Goal: Task Accomplishment & Management: Manage account settings

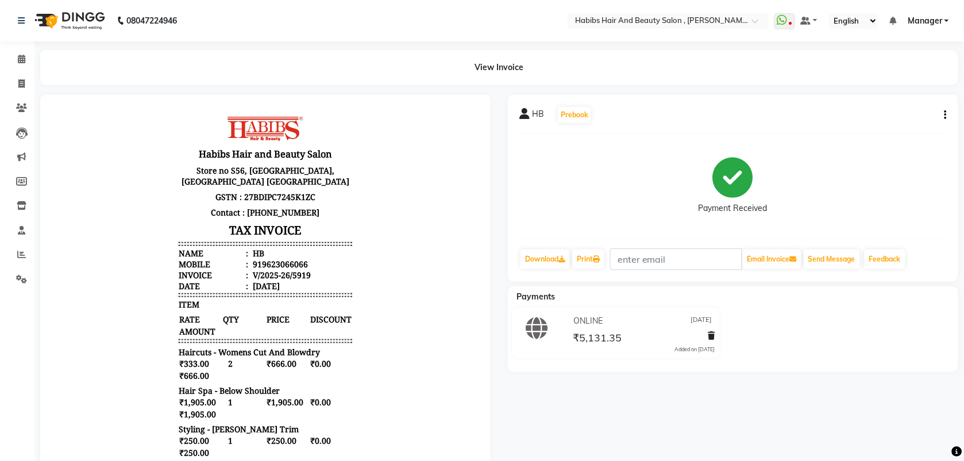
click at [944, 116] on button "button" at bounding box center [943, 115] width 7 height 12
click at [885, 125] on div "Edit Invoice" at bounding box center [888, 122] width 79 height 14
select select "service"
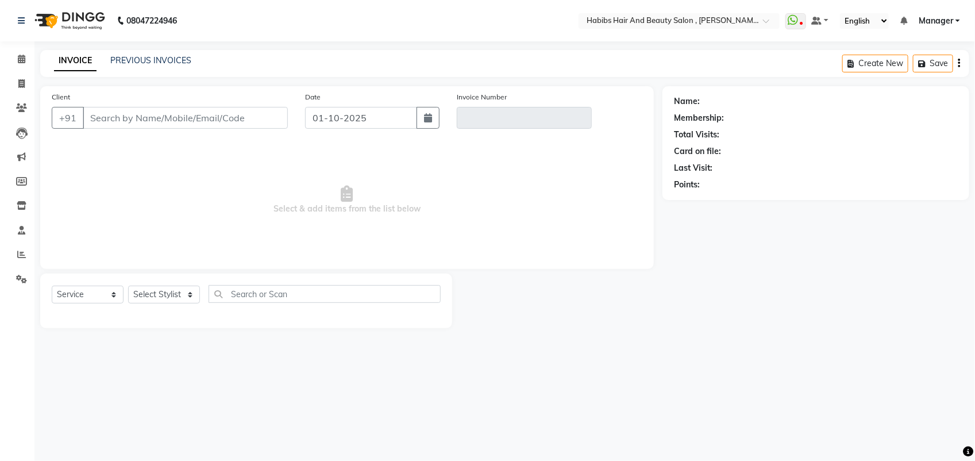
type input "9623066066"
type input "V/2025-26/5919"
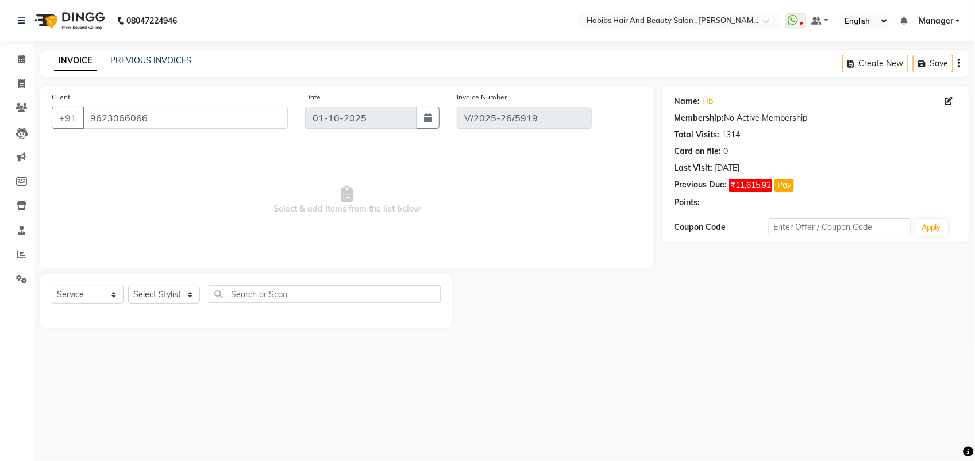
type input "24-09-2025"
select select "select"
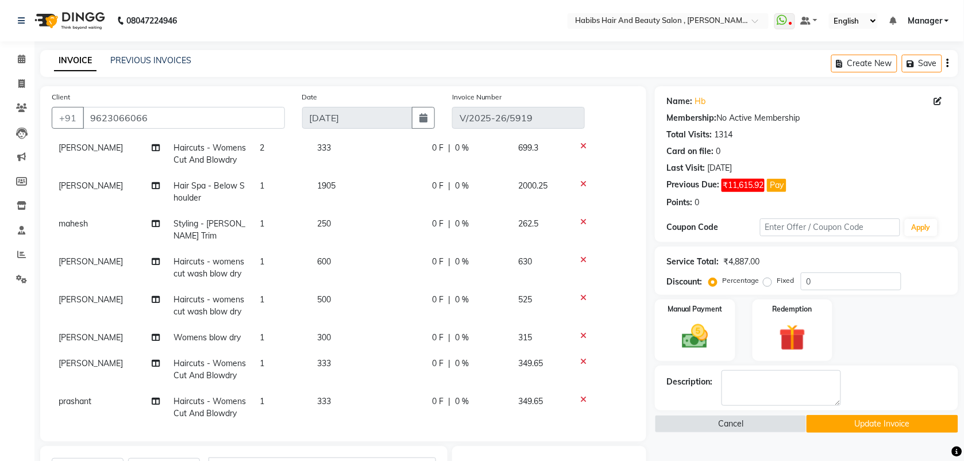
scroll to position [55, 0]
click at [271, 262] on td "1" at bounding box center [281, 267] width 57 height 38
select select "22780"
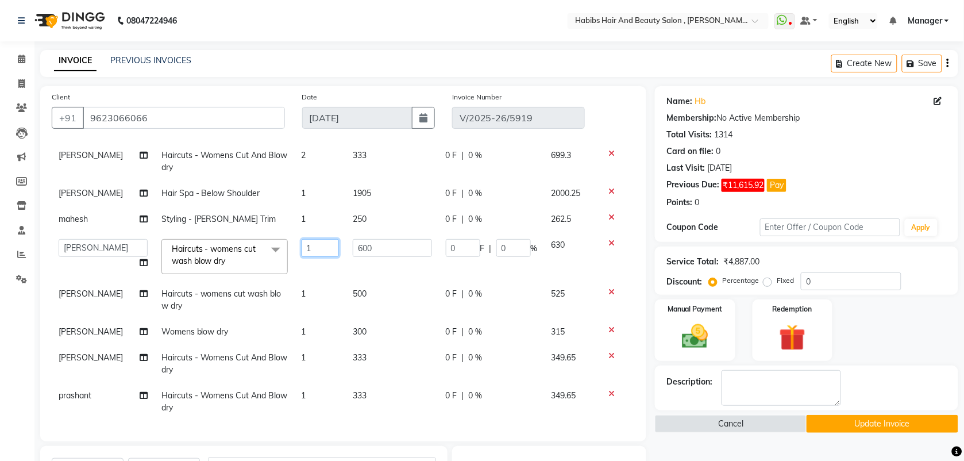
click at [308, 244] on input "1" at bounding box center [321, 248] width 38 height 18
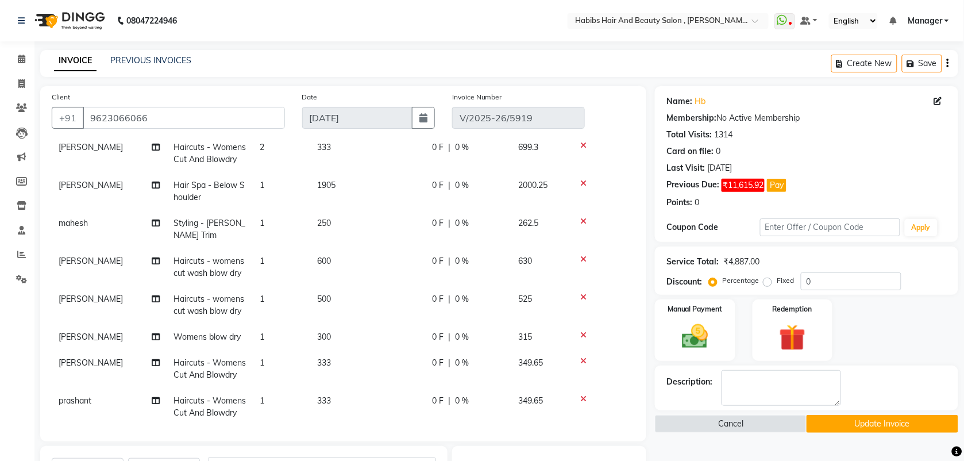
click at [302, 153] on td "2" at bounding box center [281, 153] width 57 height 38
select select "87416"
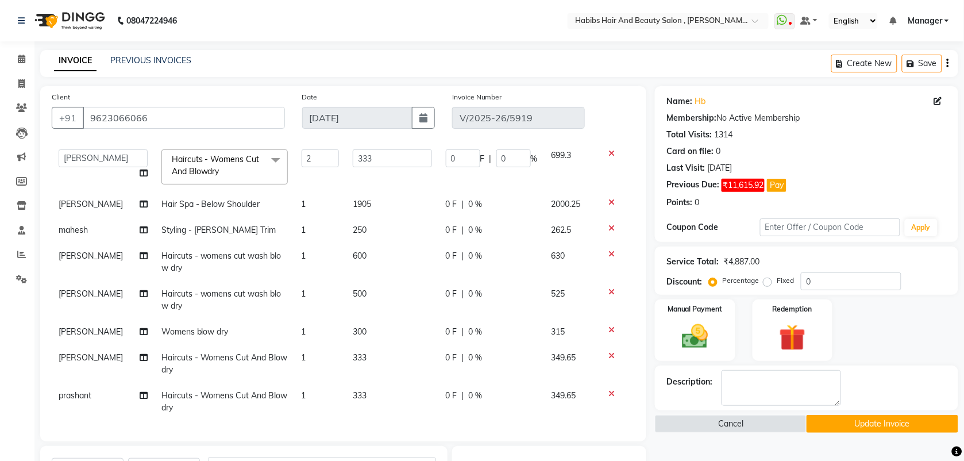
scroll to position [58, 0]
click at [296, 350] on td "1" at bounding box center [321, 364] width 52 height 38
select select "40225"
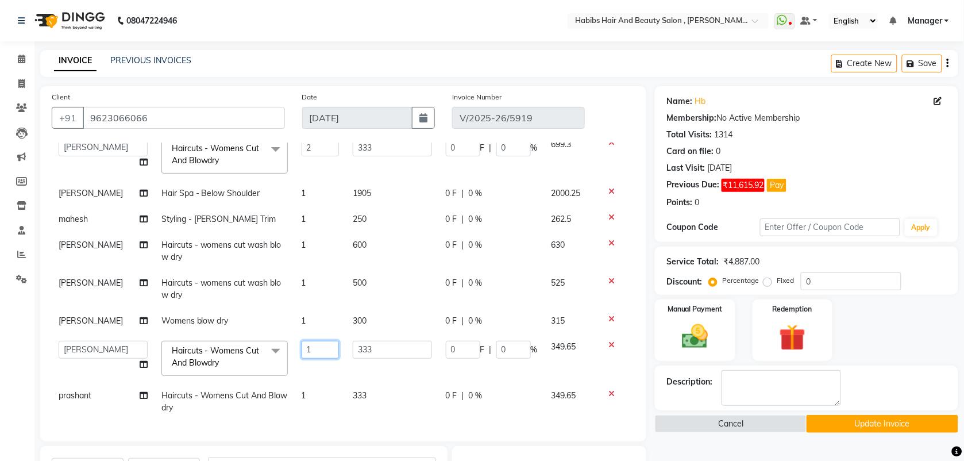
click at [317, 341] on input "1" at bounding box center [321, 350] width 38 height 18
type input "2"
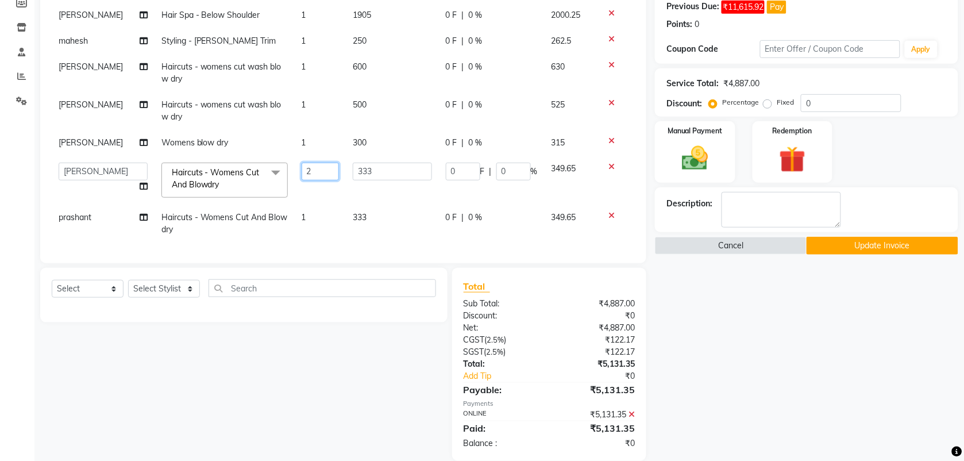
scroll to position [194, 0]
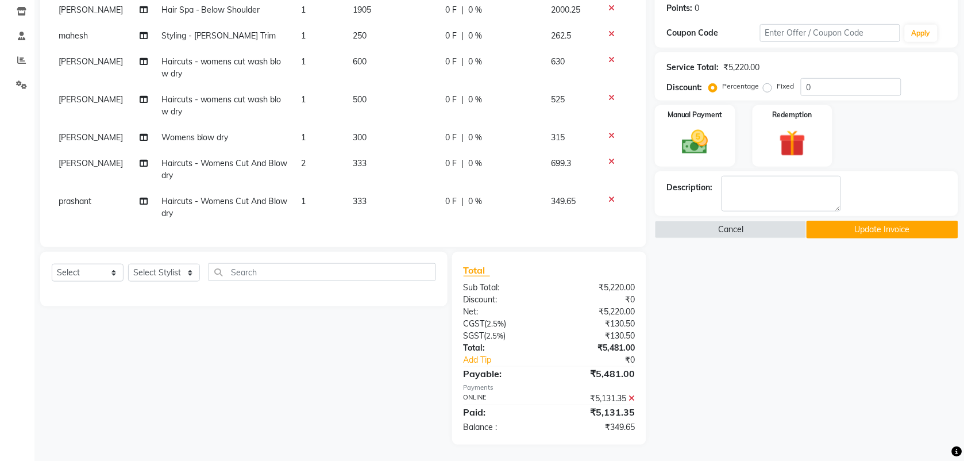
click at [318, 188] on td "1" at bounding box center [321, 207] width 52 height 38
select select "18510"
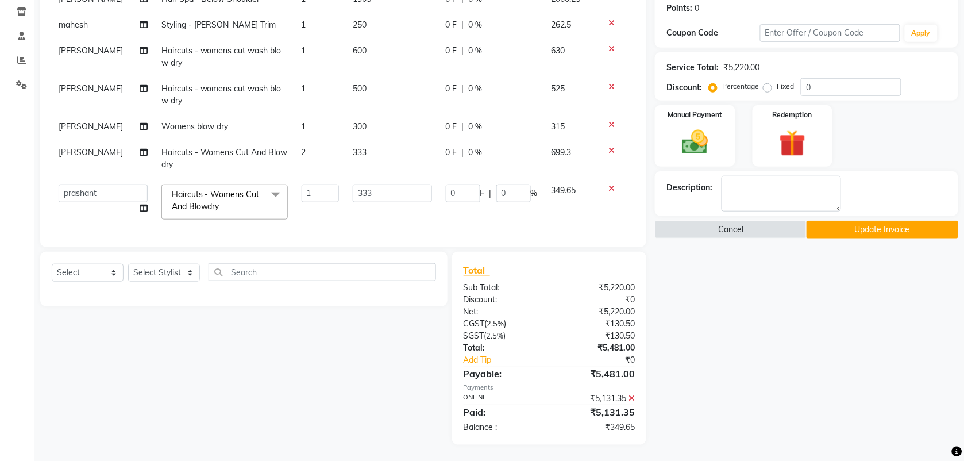
scroll to position [69, 0]
click at [631, 396] on icon at bounding box center [631, 398] width 6 height 8
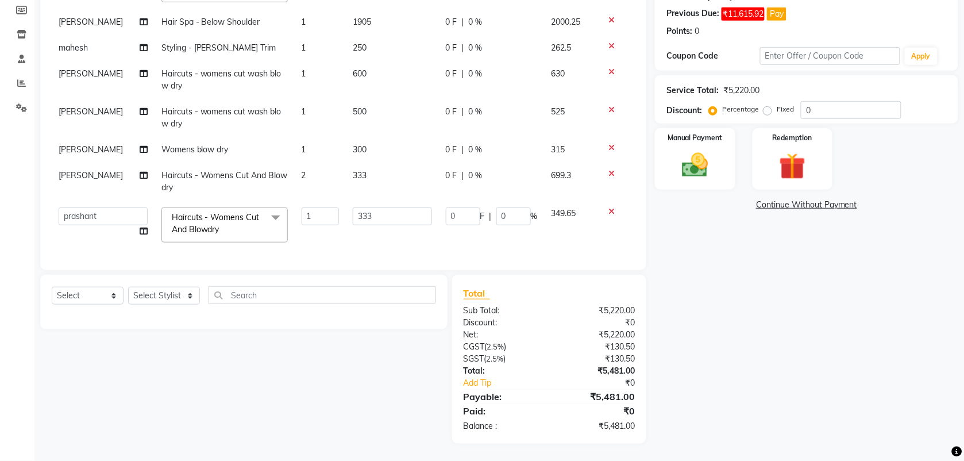
scroll to position [171, 0]
click at [300, 64] on td "1" at bounding box center [321, 80] width 52 height 38
select select "22780"
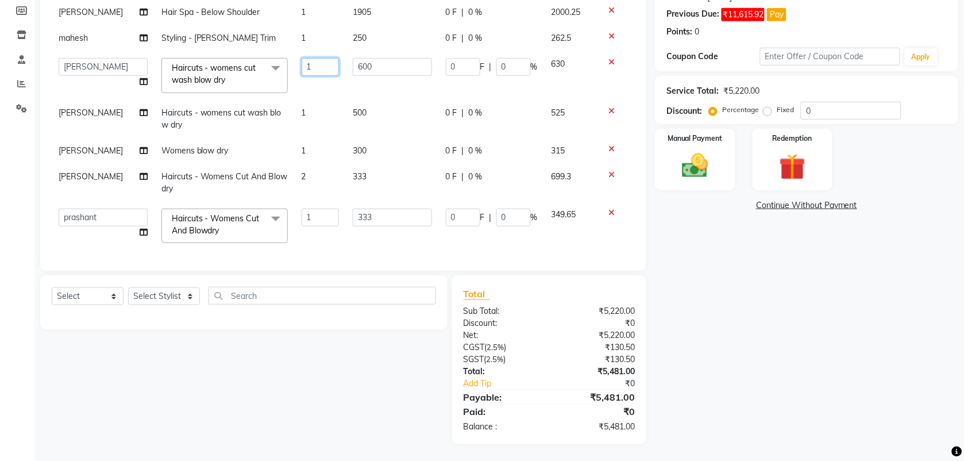
click at [303, 67] on input "1" at bounding box center [321, 67] width 38 height 18
type input "2"
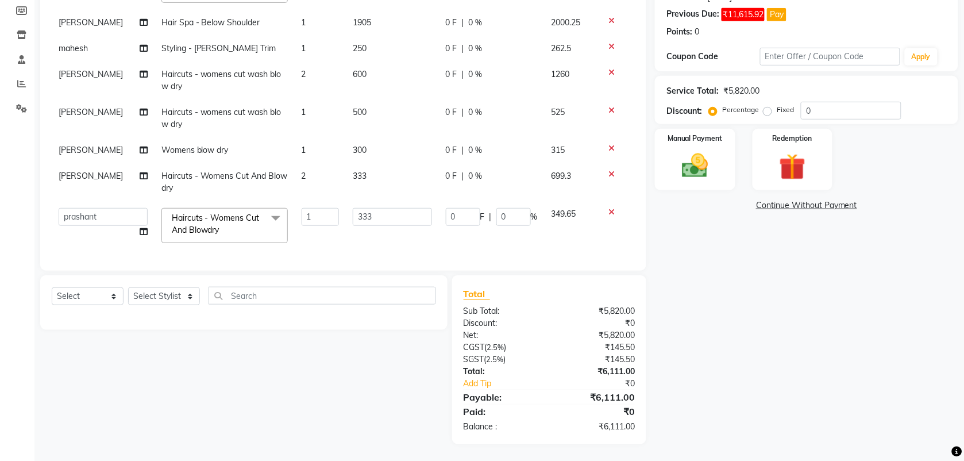
click at [303, 92] on tbody "ARIF junaid mahesh Manager prashant Saif Saish SATISH Shubhangi siddhu Sujal vi…" at bounding box center [343, 105] width 583 height 289
click at [303, 64] on td "2" at bounding box center [321, 80] width 52 height 38
select select "22780"
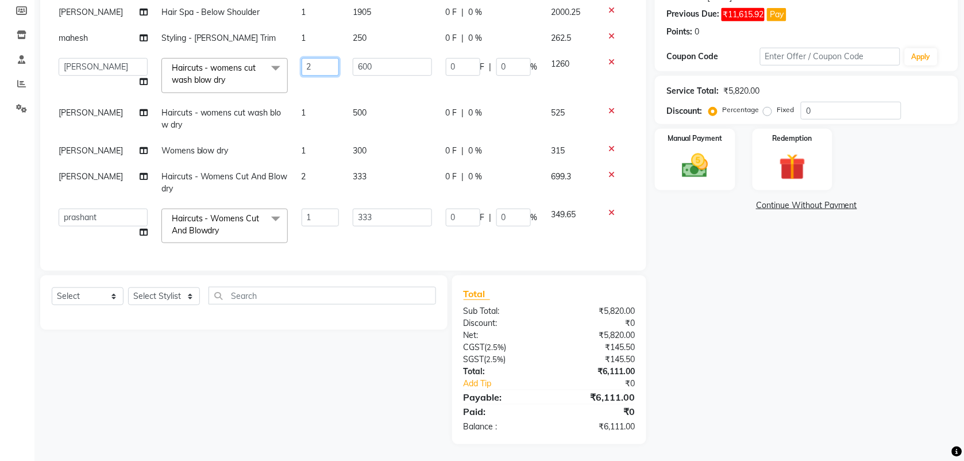
click at [306, 66] on input "2" at bounding box center [321, 67] width 38 height 18
type input "1"
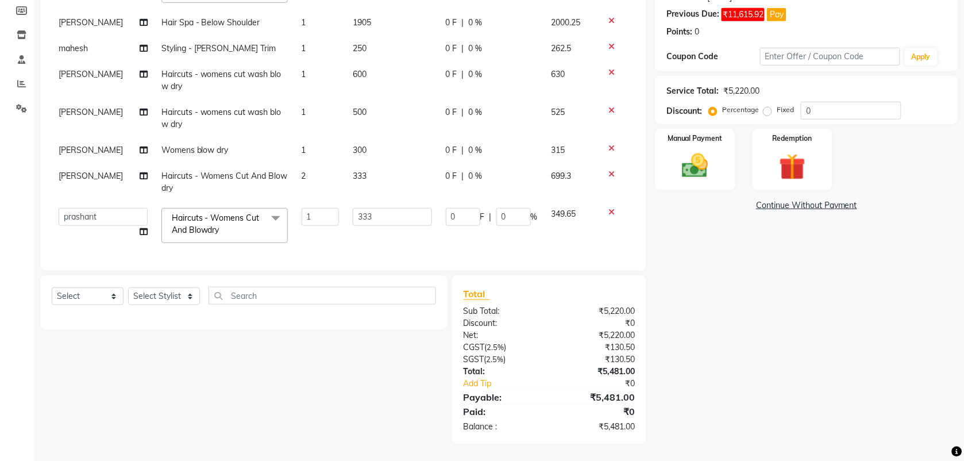
click at [302, 84] on td "1" at bounding box center [321, 80] width 52 height 38
select select "22780"
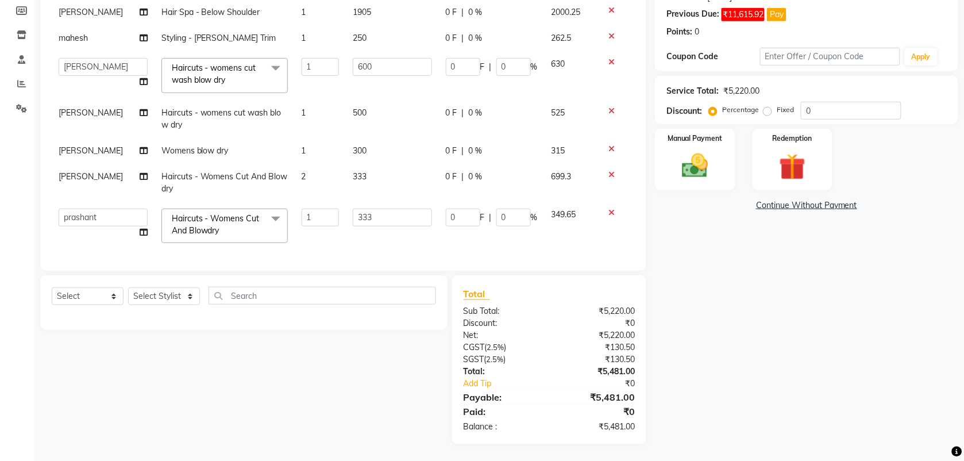
click at [302, 151] on td "1" at bounding box center [321, 151] width 52 height 26
select select "87416"
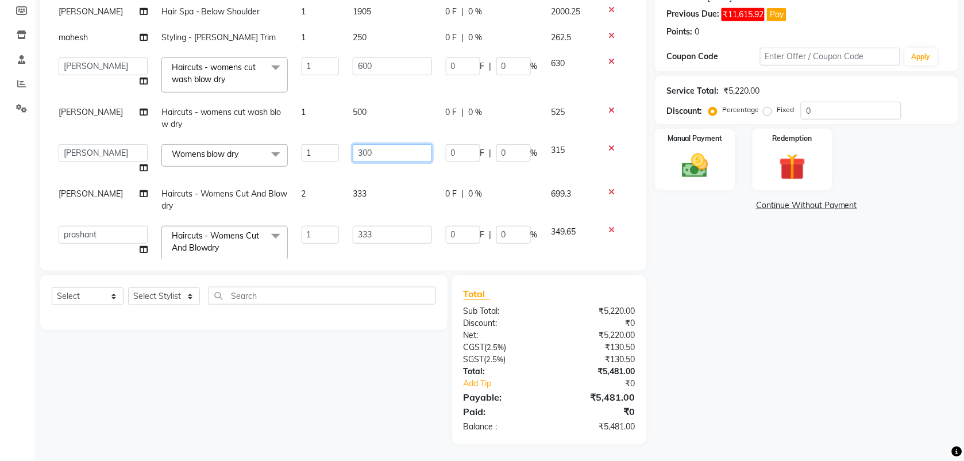
click at [380, 151] on input "300" at bounding box center [392, 153] width 79 height 18
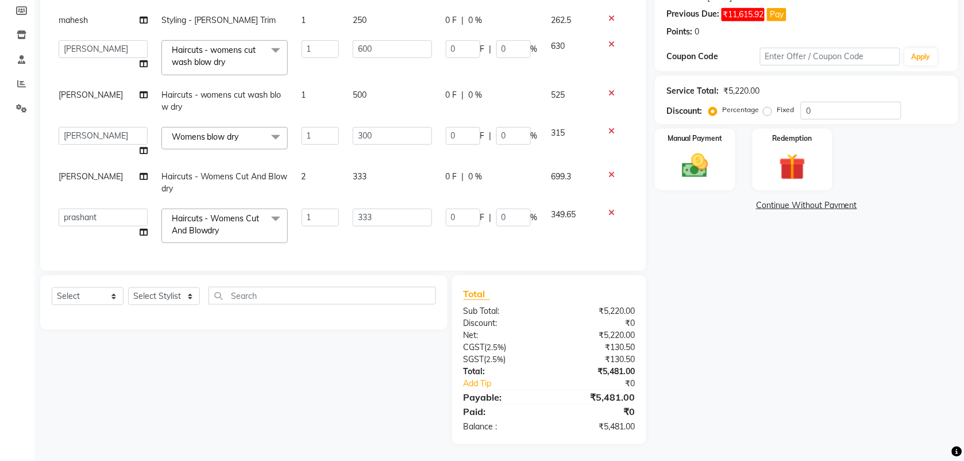
scroll to position [79, 0]
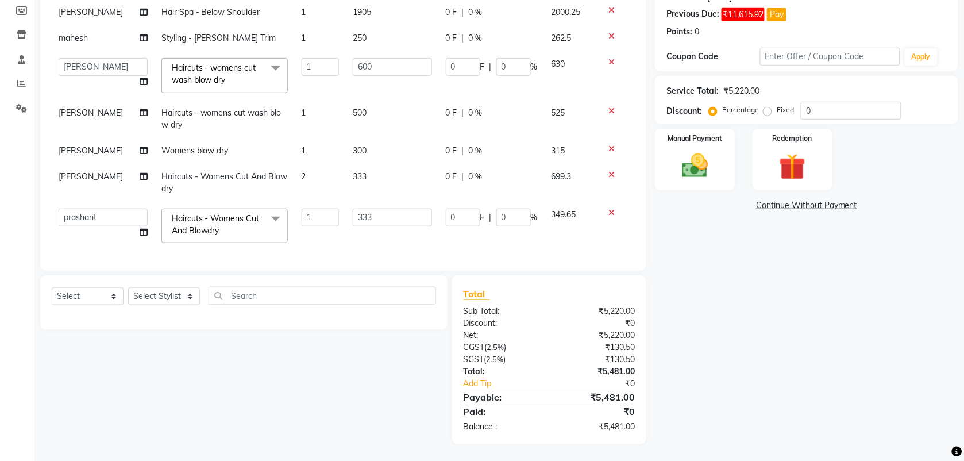
click at [306, 216] on td "1" at bounding box center [321, 226] width 52 height 49
click at [302, 210] on input "1" at bounding box center [321, 218] width 38 height 18
type input "2"
click at [305, 236] on td "2" at bounding box center [321, 226] width 52 height 49
select select "18510"
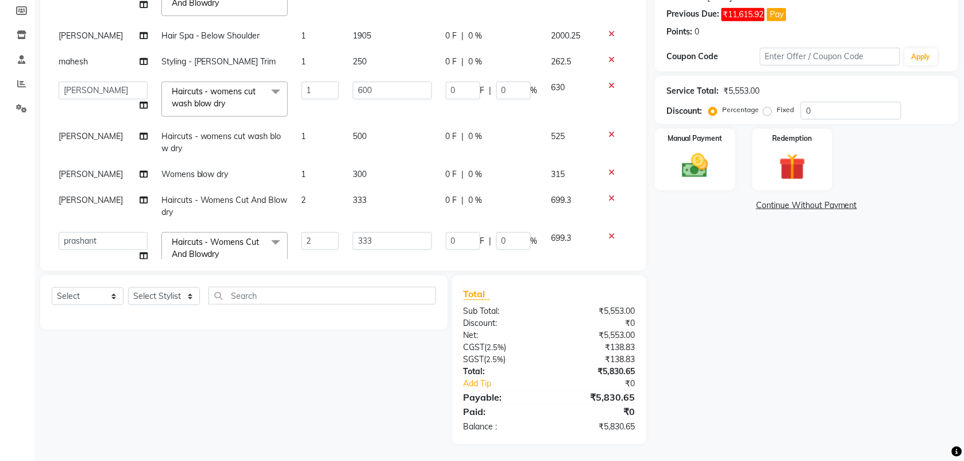
scroll to position [43, 0]
click at [302, 173] on td "1" at bounding box center [321, 176] width 52 height 26
select select "87416"
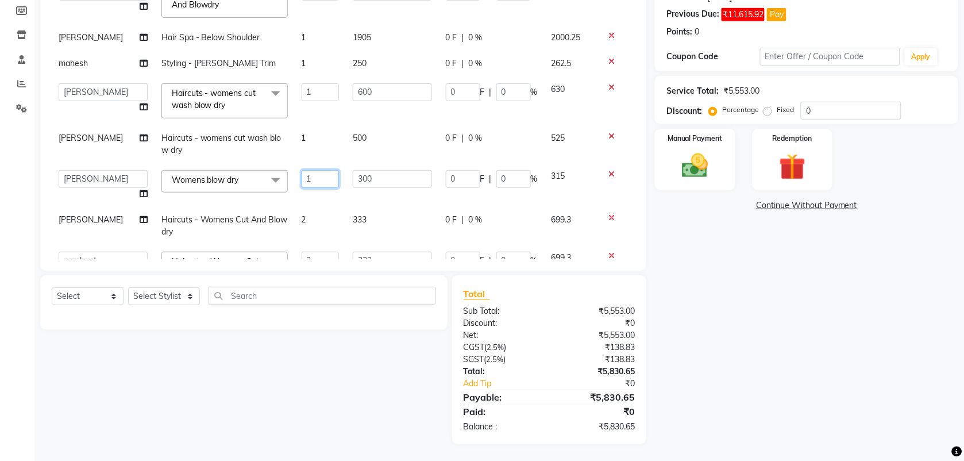
click at [310, 179] on input "1" at bounding box center [321, 179] width 38 height 18
type input "2"
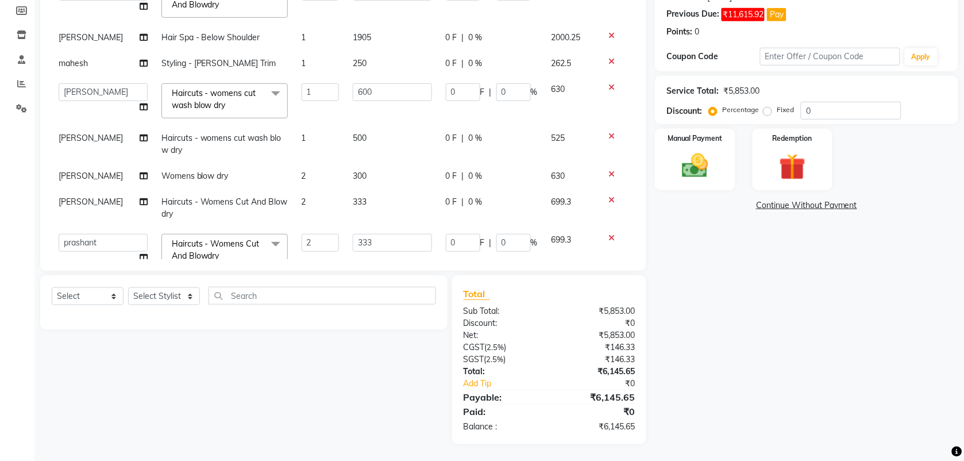
click at [312, 196] on tbody "ARIF junaid mahesh Manager prashant Saif Saish SATISH Shubhangi siddhu Sujal vi…" at bounding box center [343, 125] width 583 height 299
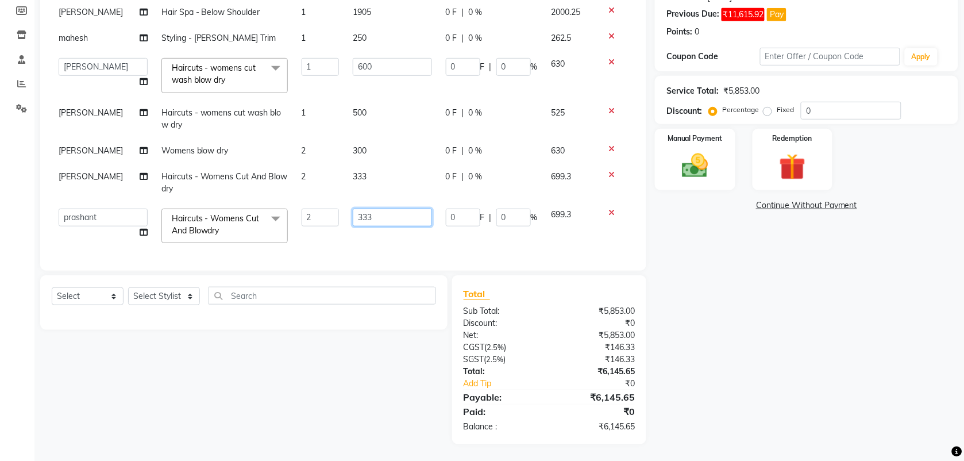
click at [368, 209] on input "333" at bounding box center [392, 218] width 79 height 18
type input "332"
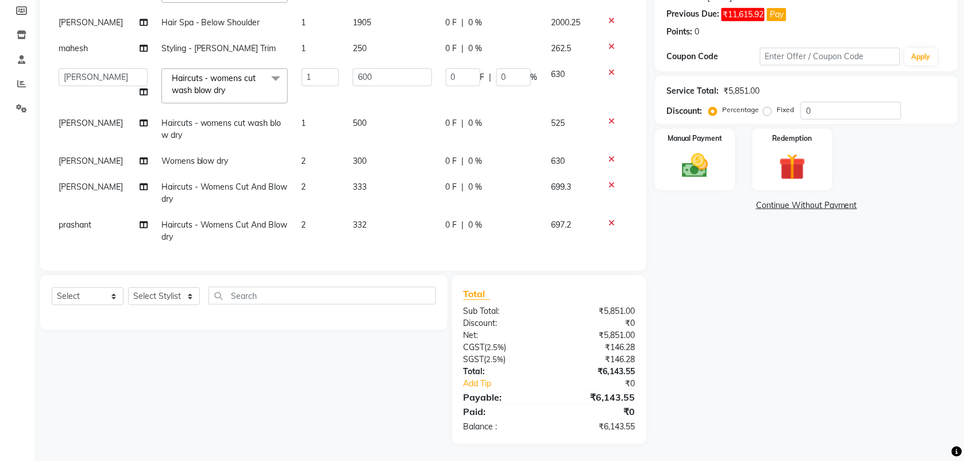
click at [371, 222] on td "332" at bounding box center [392, 231] width 92 height 38
select select "18510"
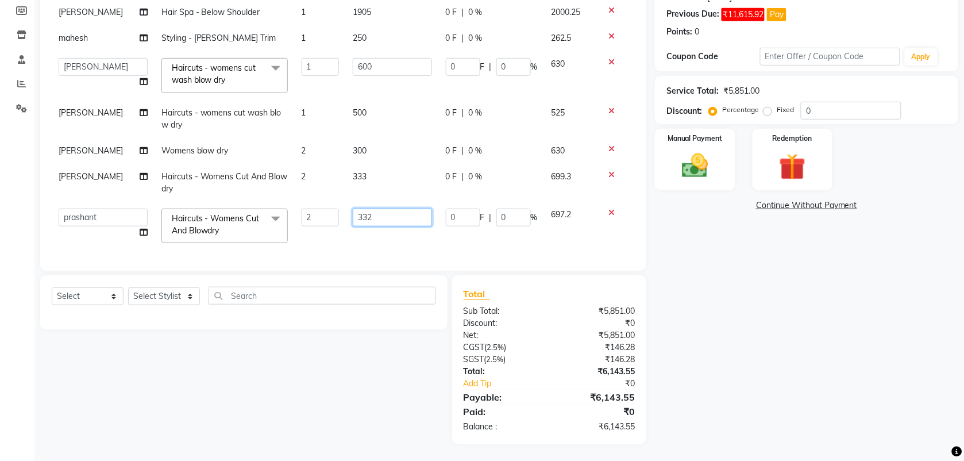
click at [374, 209] on input "332" at bounding box center [392, 218] width 79 height 18
type input "334"
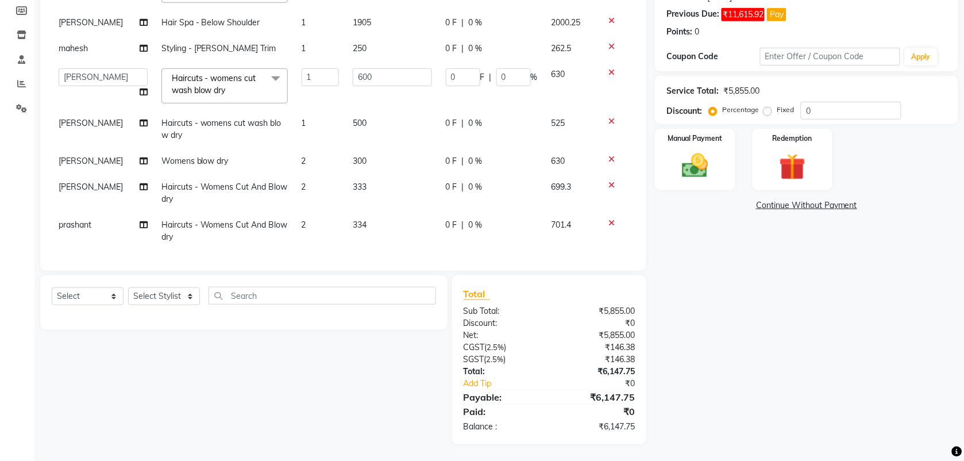
click at [369, 231] on td "334" at bounding box center [392, 231] width 92 height 38
select select "18510"
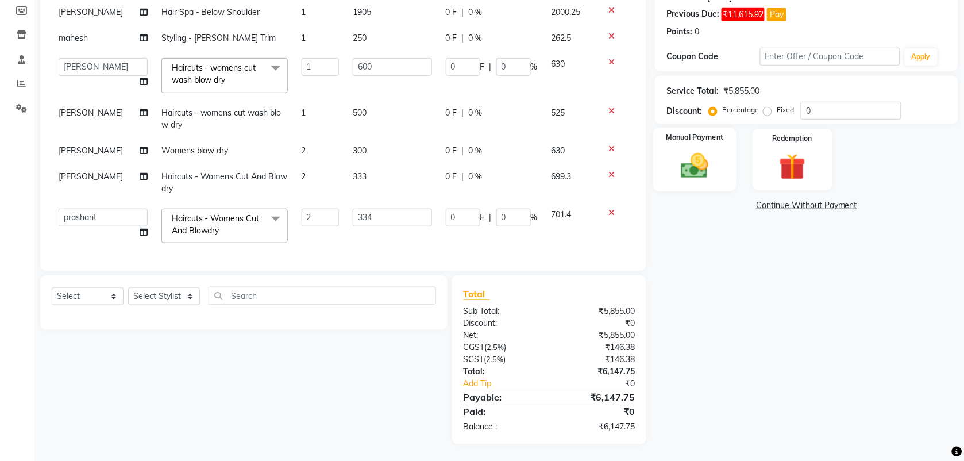
click at [677, 168] on img at bounding box center [695, 166] width 45 height 32
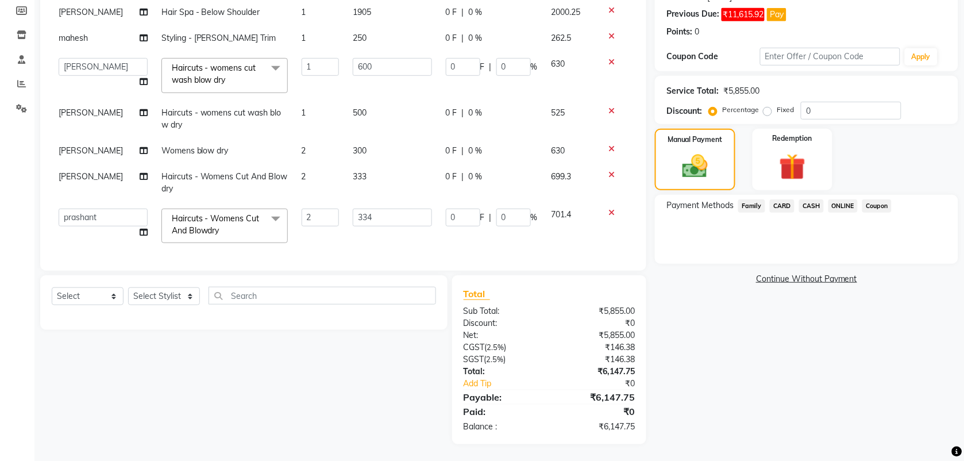
click at [846, 207] on span "ONLINE" at bounding box center [843, 205] width 30 height 13
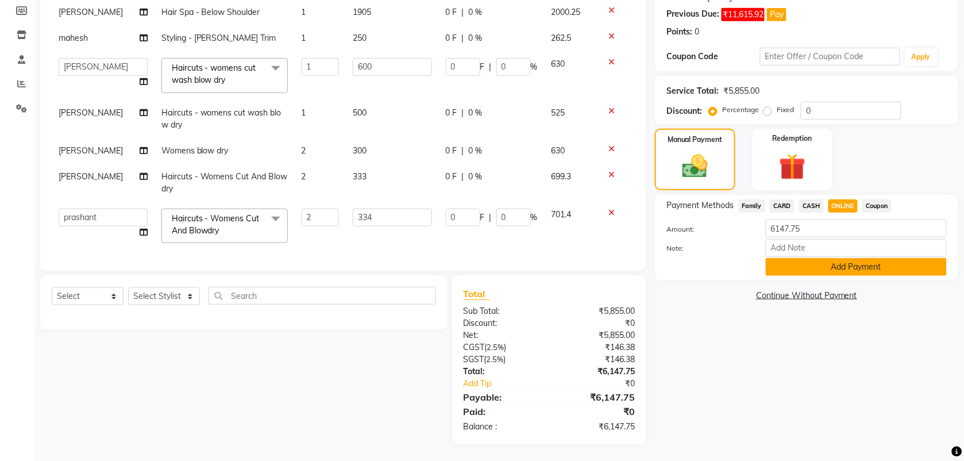
click at [843, 267] on button "Add Payment" at bounding box center [856, 267] width 181 height 18
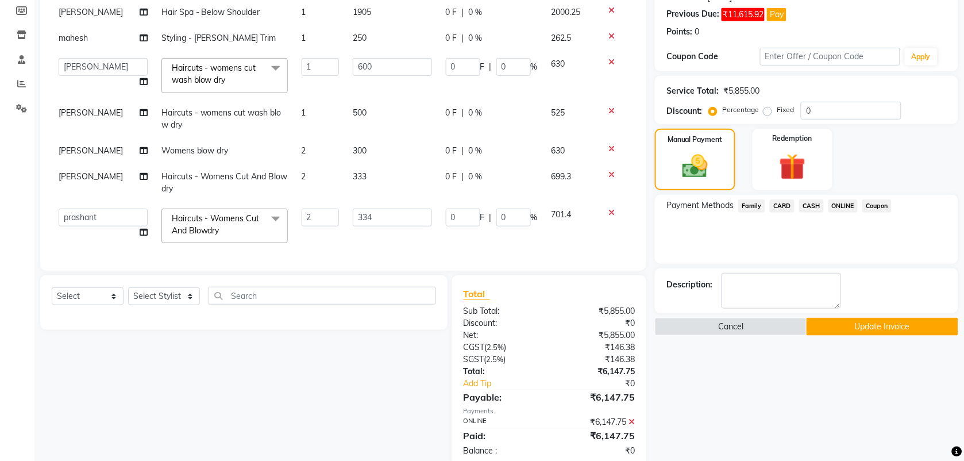
scroll to position [194, 0]
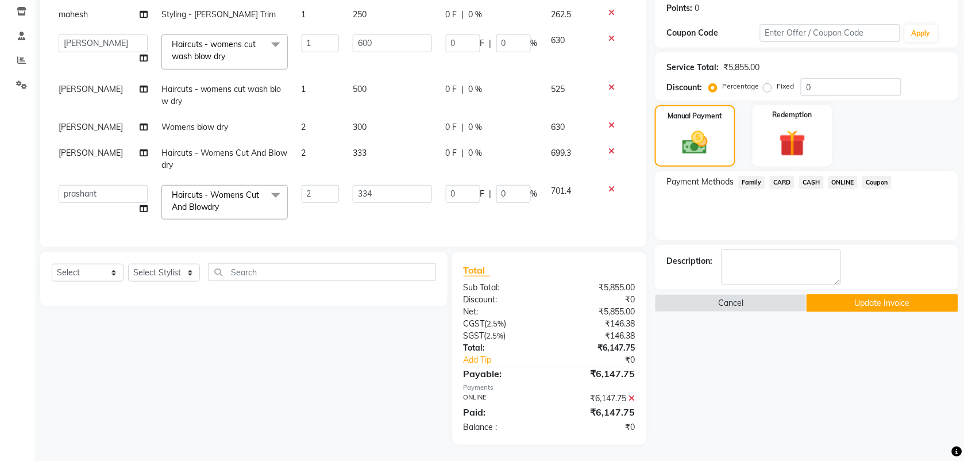
click at [846, 300] on button "Update Invoice" at bounding box center [883, 303] width 152 height 18
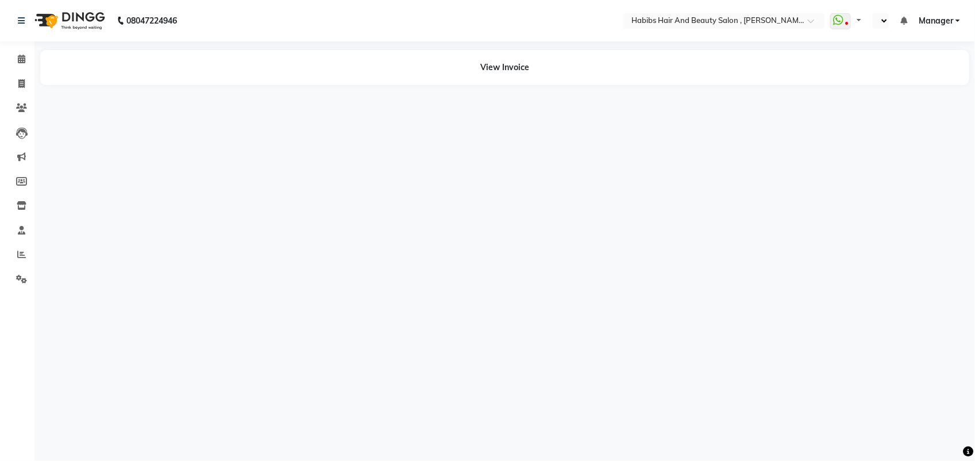
select select "en"
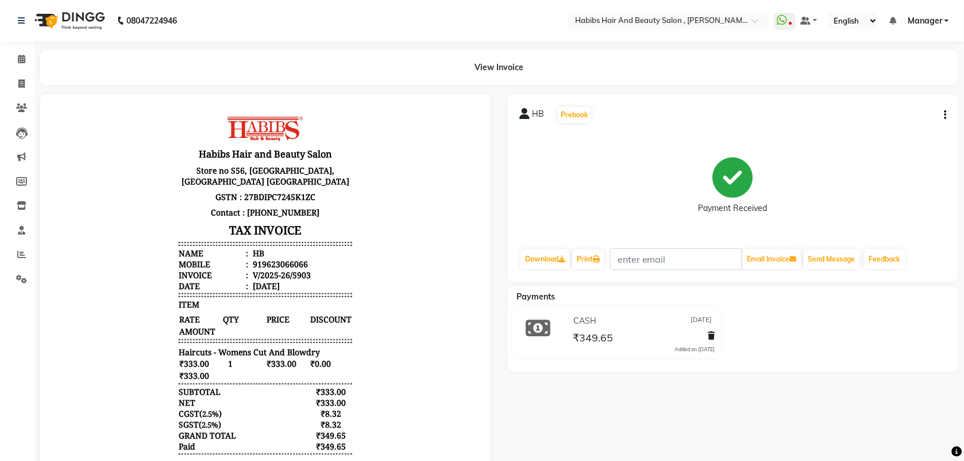
click at [944, 118] on button "button" at bounding box center [943, 115] width 7 height 12
click at [946, 115] on icon "button" at bounding box center [945, 115] width 2 height 1
click at [896, 122] on div "Edit Invoice" at bounding box center [888, 122] width 79 height 14
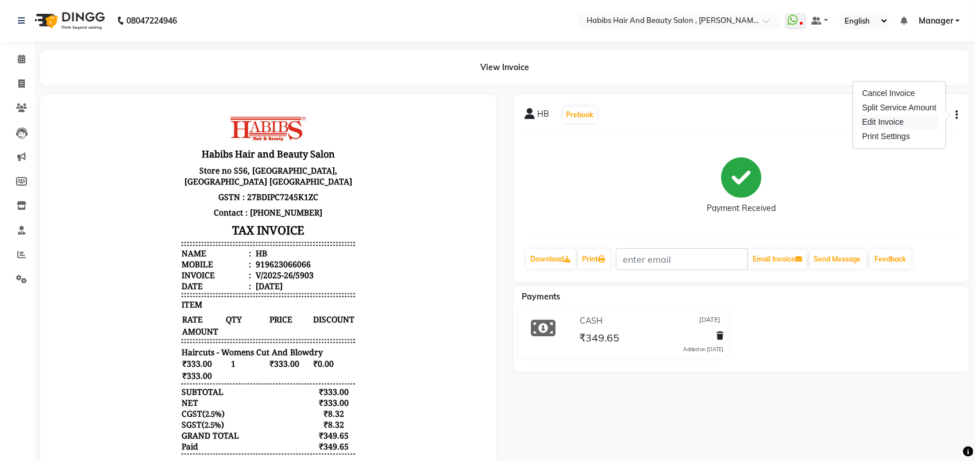
select select "service"
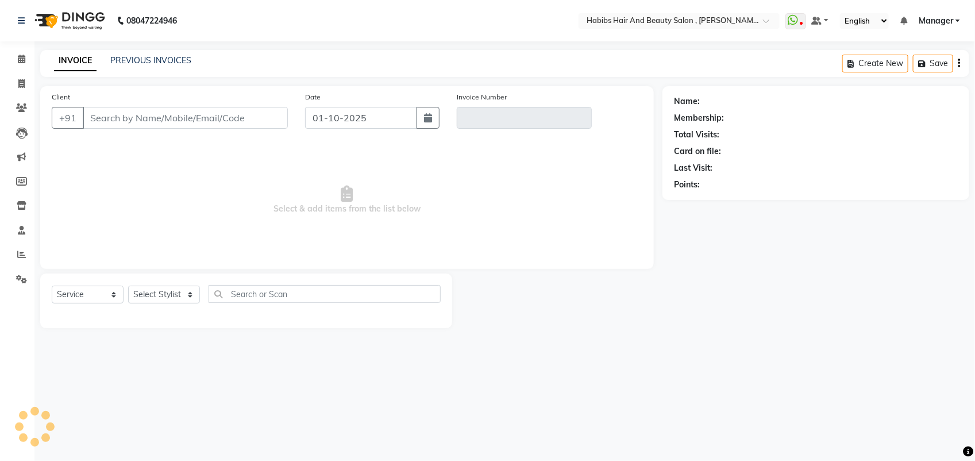
type input "9623066066"
type input "V/2025-26/5903"
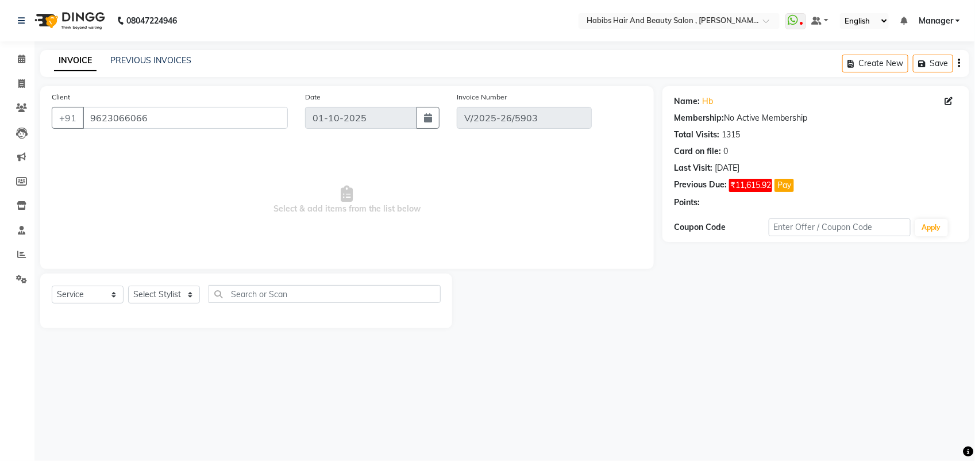
type input "[DATE]"
select select "select"
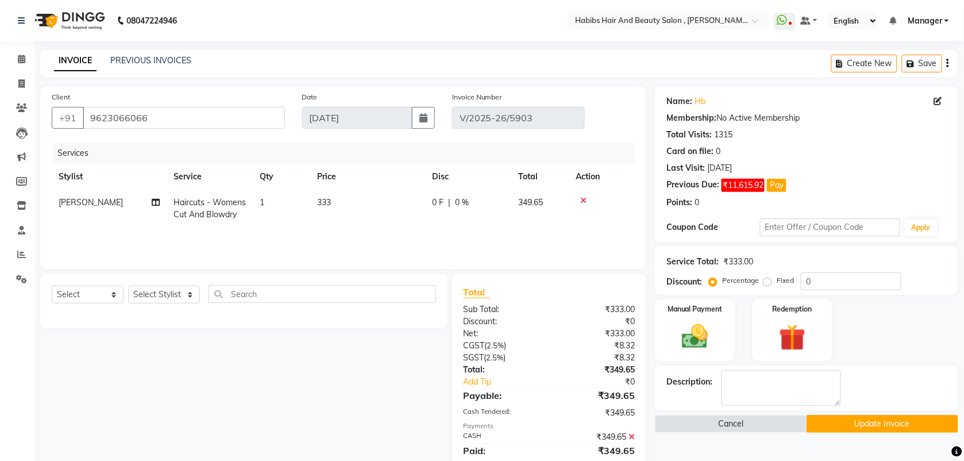
click at [262, 209] on td "1" at bounding box center [281, 209] width 57 height 38
select select "22780"
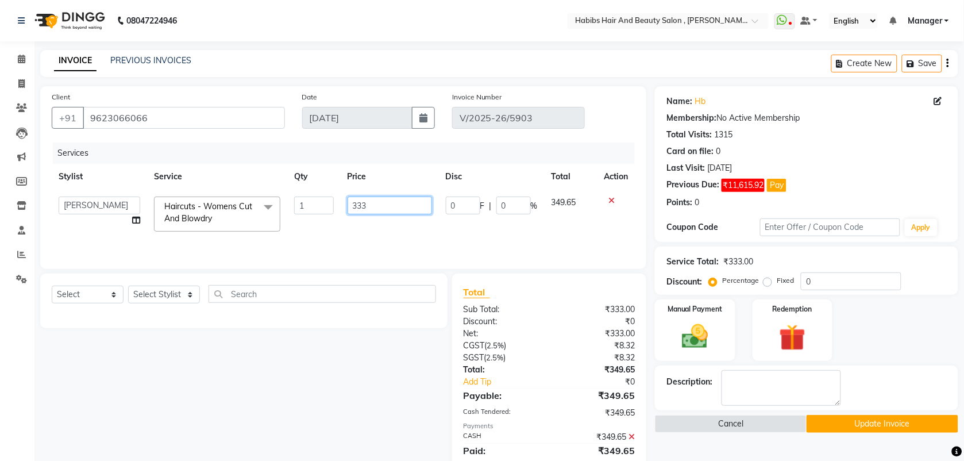
click at [377, 206] on input "333" at bounding box center [390, 205] width 84 height 18
type input "334"
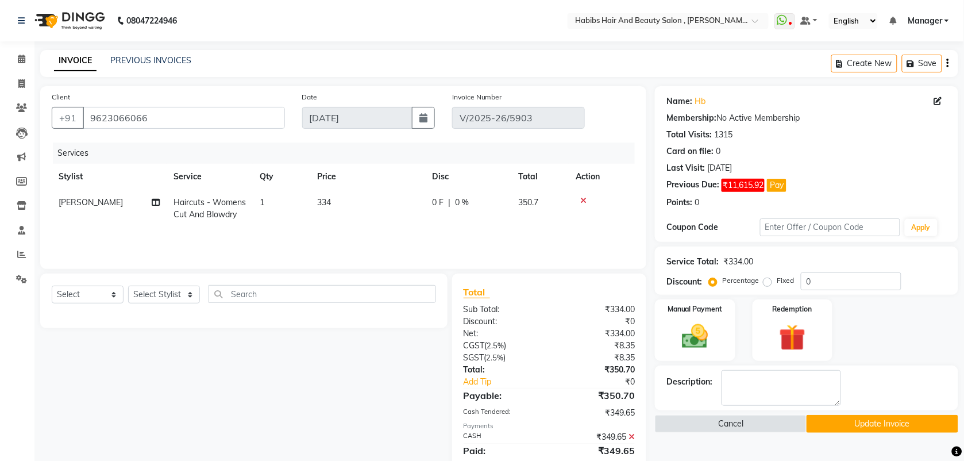
click at [381, 229] on div "Services Stylist Service Qty Price Disc Total Action Saish Haircuts - Womens Cu…" at bounding box center [343, 199] width 583 height 115
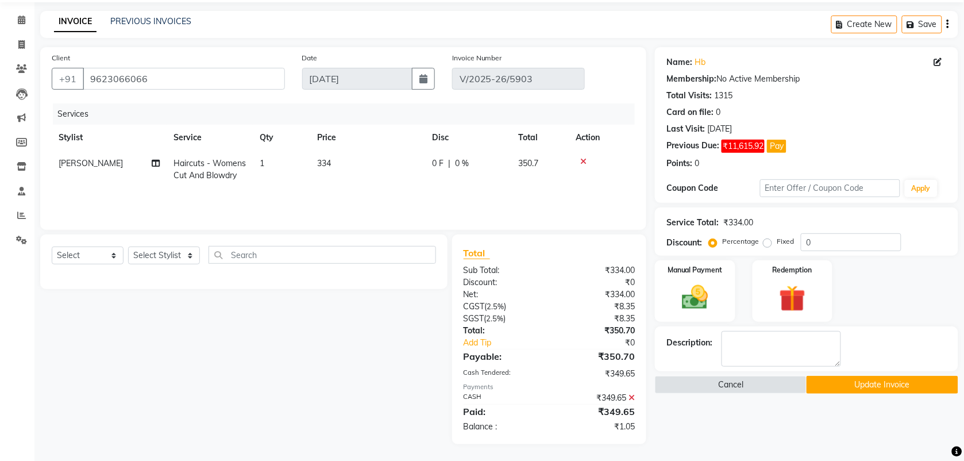
click at [630, 398] on icon at bounding box center [631, 397] width 6 height 8
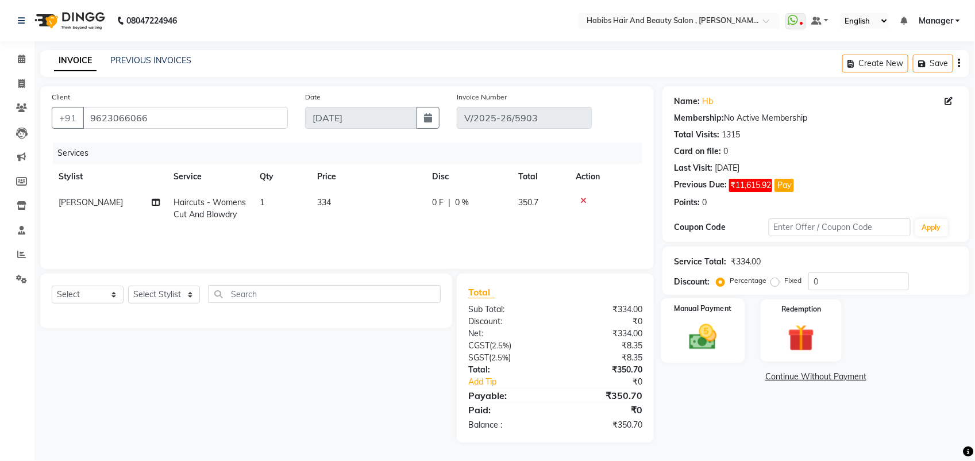
click at [717, 331] on img at bounding box center [702, 337] width 45 height 32
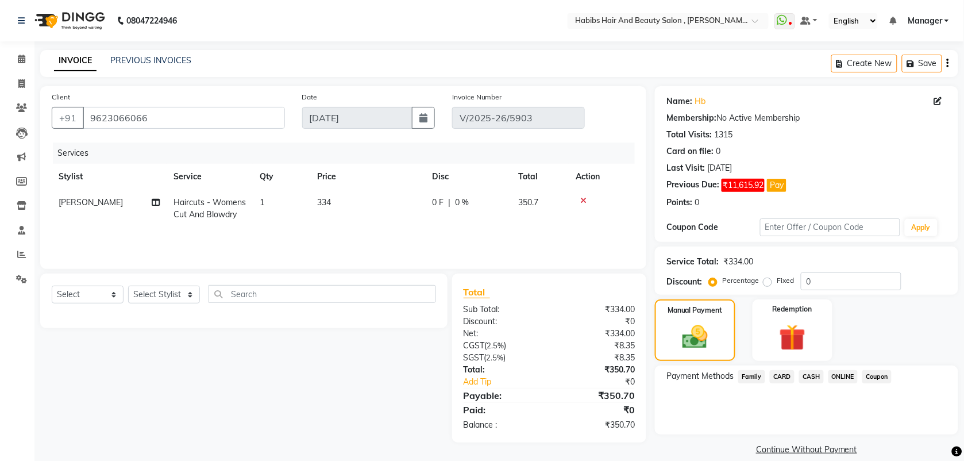
click at [851, 375] on span "ONLINE" at bounding box center [843, 376] width 30 height 13
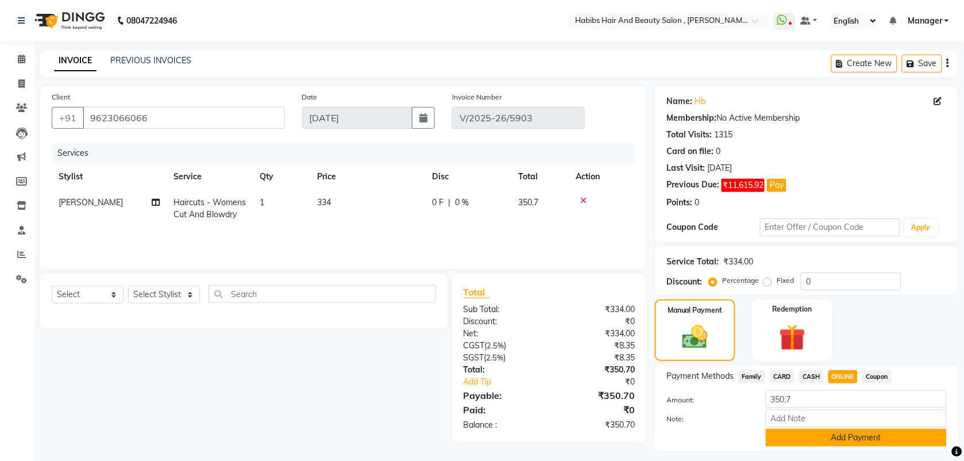
click at [798, 432] on button "Add Payment" at bounding box center [856, 438] width 181 height 18
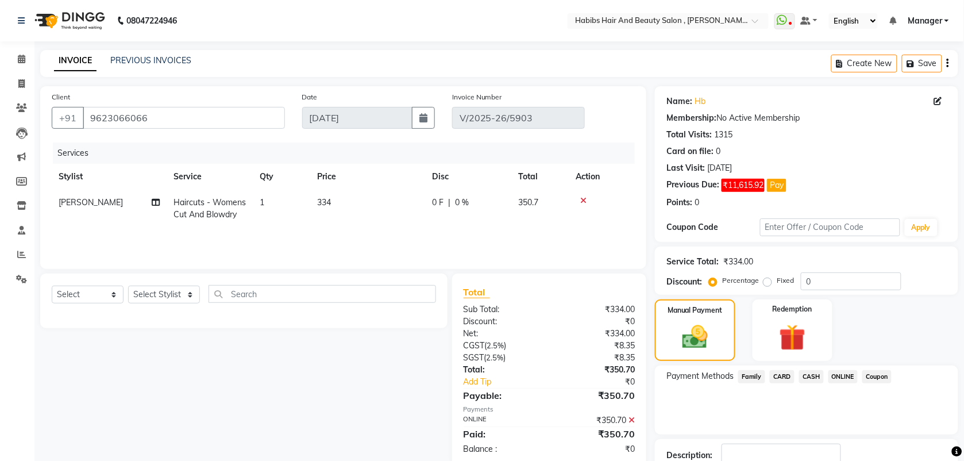
scroll to position [53, 0]
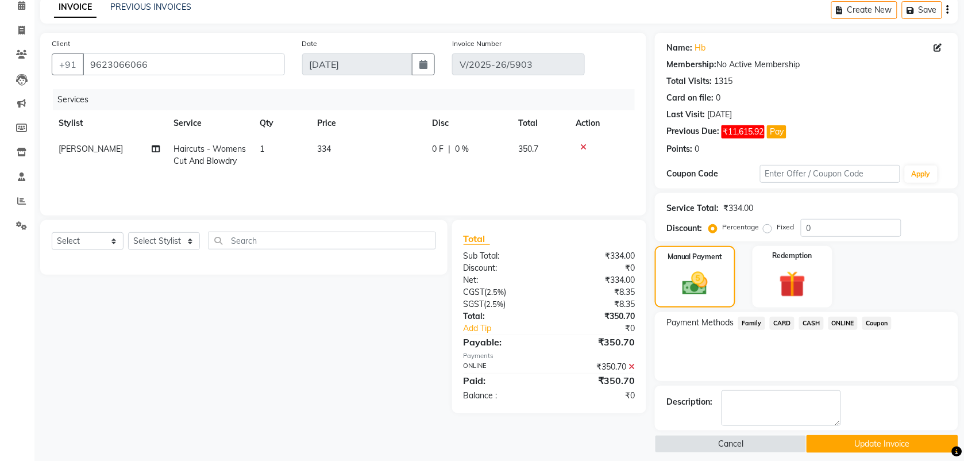
click at [815, 447] on button "Update Invoice" at bounding box center [883, 444] width 152 height 18
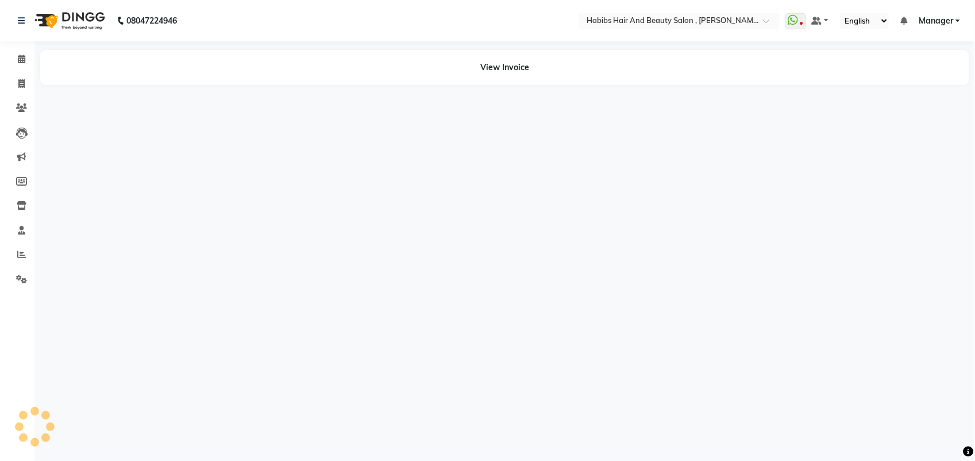
select select "en"
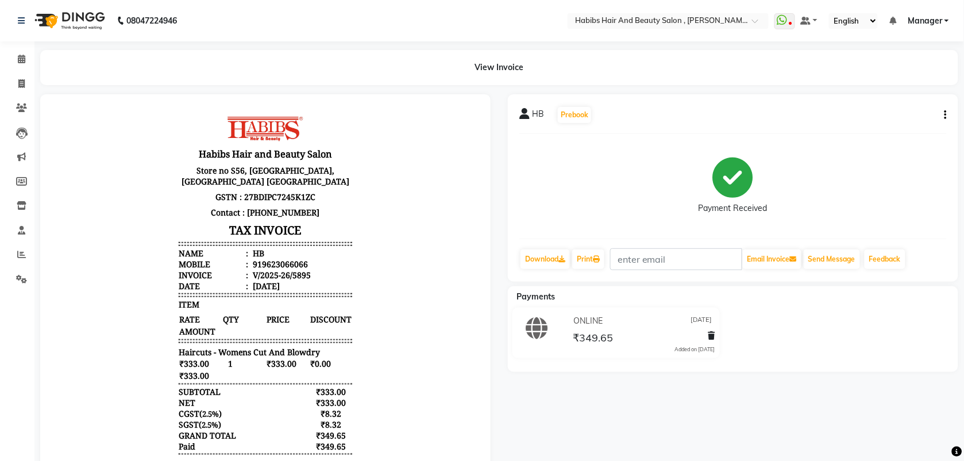
click at [944, 118] on button "button" at bounding box center [943, 115] width 7 height 12
click at [894, 124] on div "Edit Invoice" at bounding box center [888, 122] width 79 height 14
select select "service"
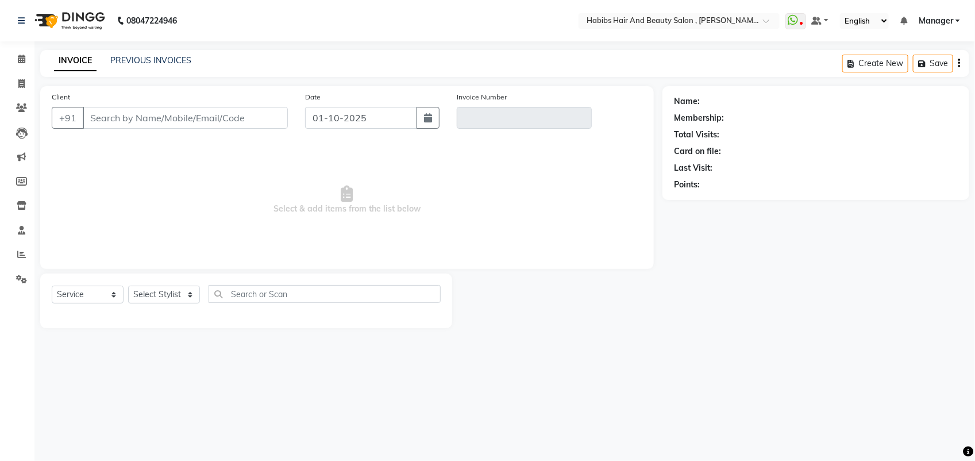
type input "9623066066"
type input "V/2025-26/5895"
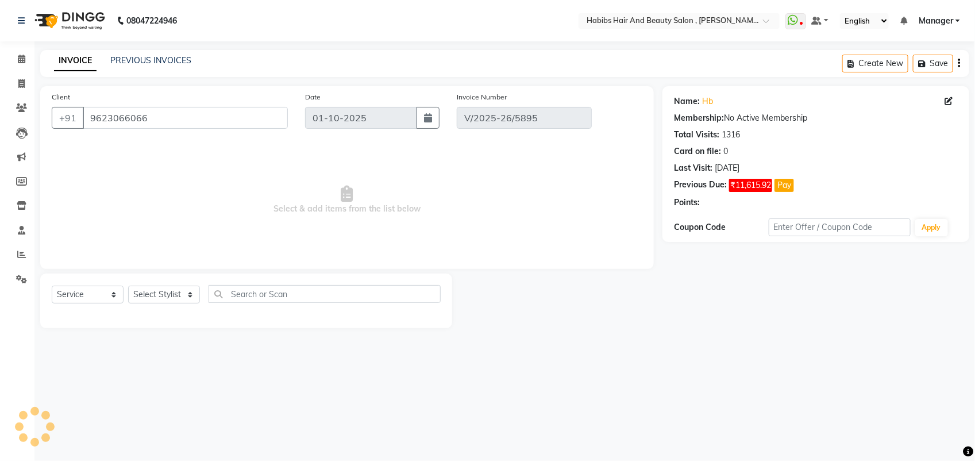
type input "[DATE]"
select select "select"
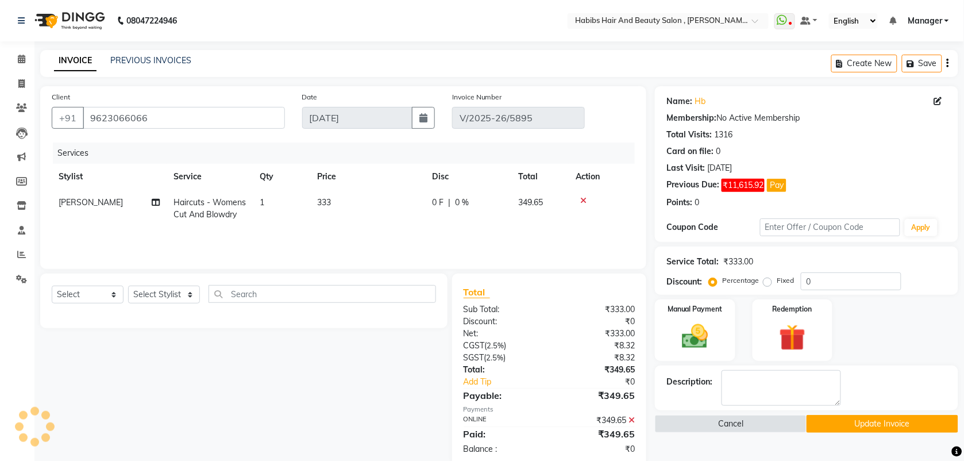
click at [272, 202] on td "1" at bounding box center [281, 209] width 57 height 38
select select "87416"
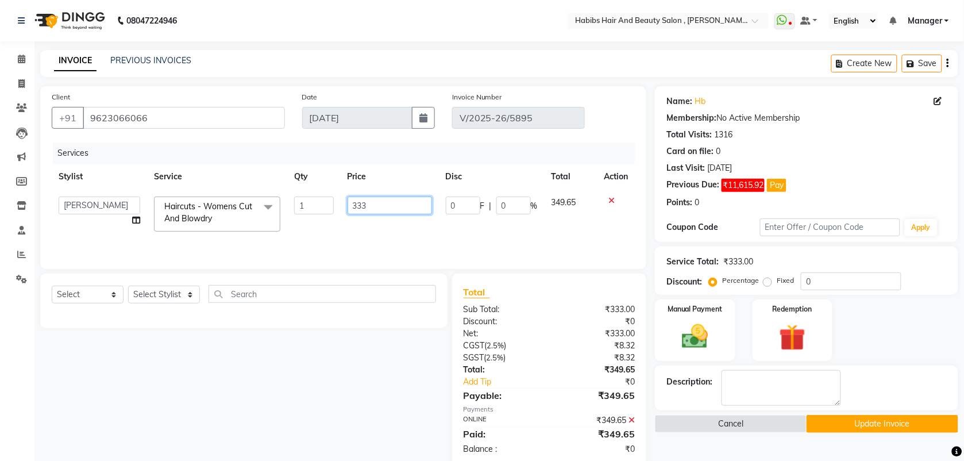
click at [377, 213] on input "333" at bounding box center [390, 205] width 84 height 18
type input "334"
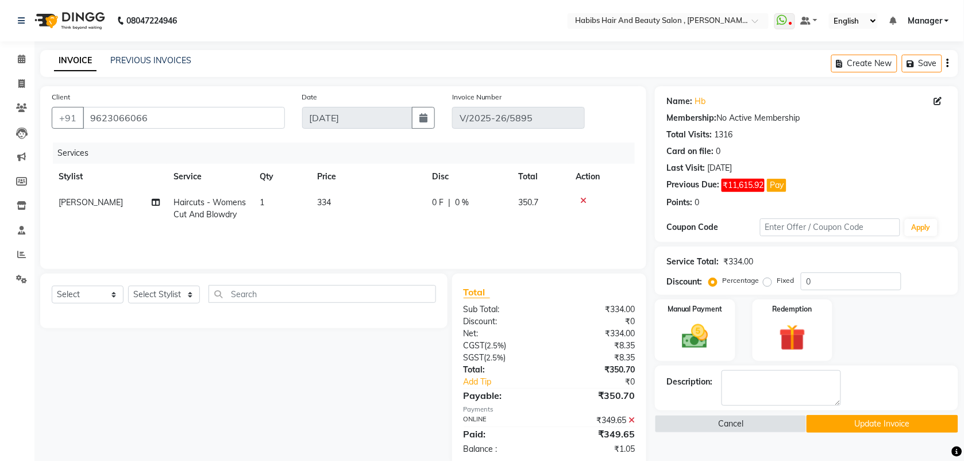
click at [380, 228] on div "Services Stylist Service Qty Price Disc Total Action siddhu Haircuts - Womens C…" at bounding box center [343, 199] width 583 height 115
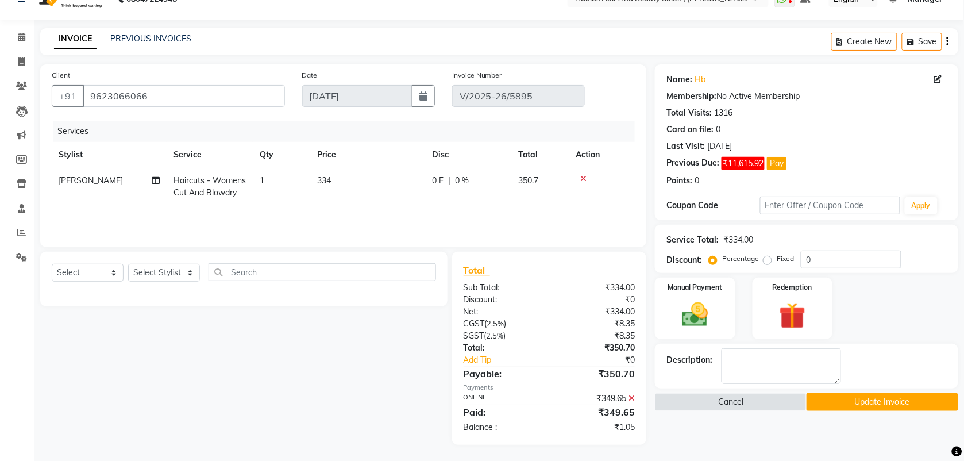
click at [632, 399] on icon at bounding box center [631, 398] width 6 height 8
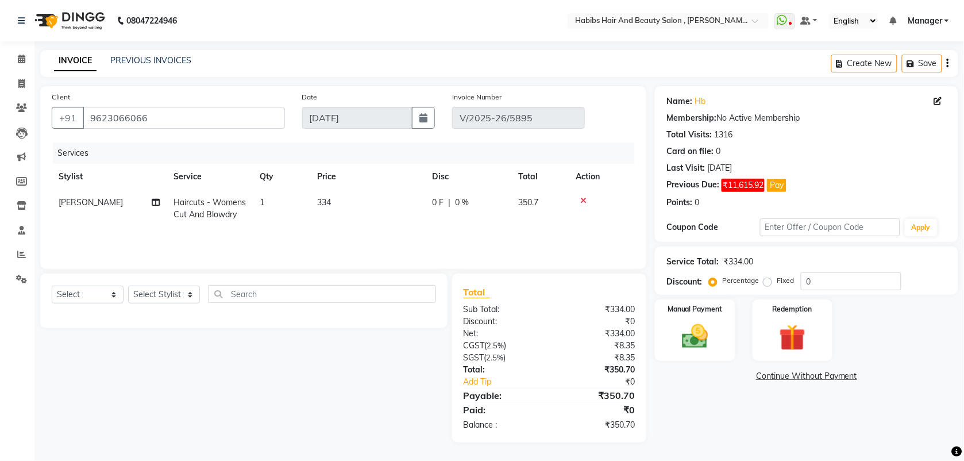
scroll to position [0, 0]
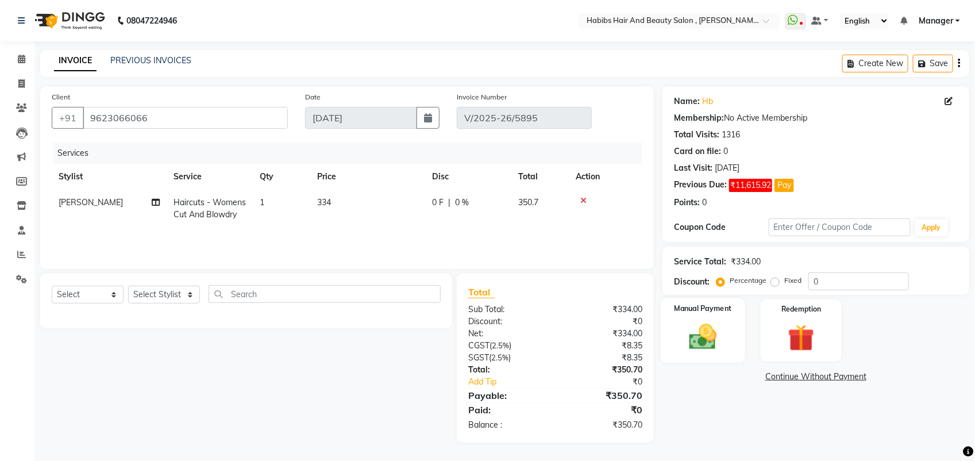
click at [726, 343] on div "Manual Payment" at bounding box center [703, 330] width 84 height 64
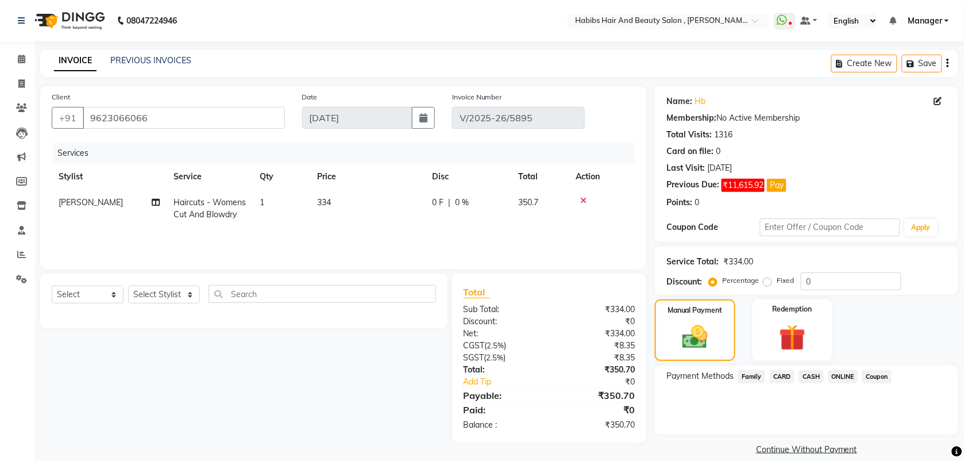
click at [843, 377] on span "ONLINE" at bounding box center [843, 376] width 30 height 13
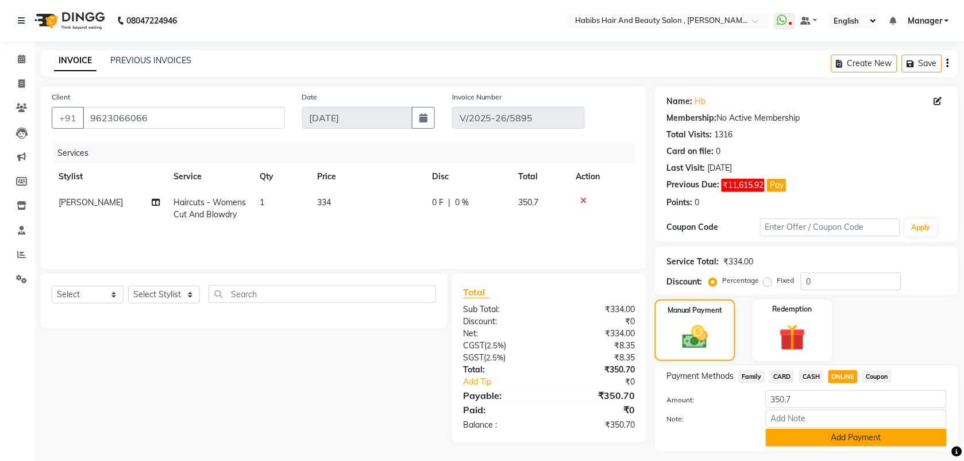
click at [813, 434] on button "Add Payment" at bounding box center [856, 438] width 181 height 18
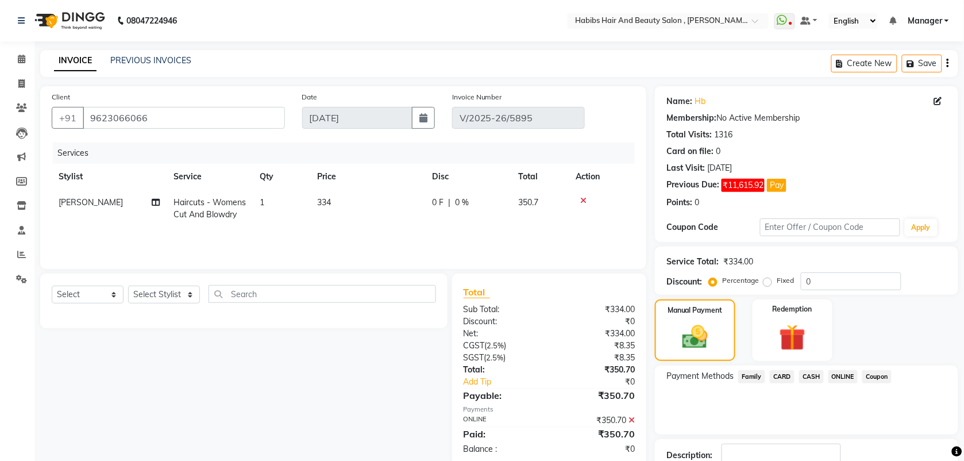
scroll to position [63, 0]
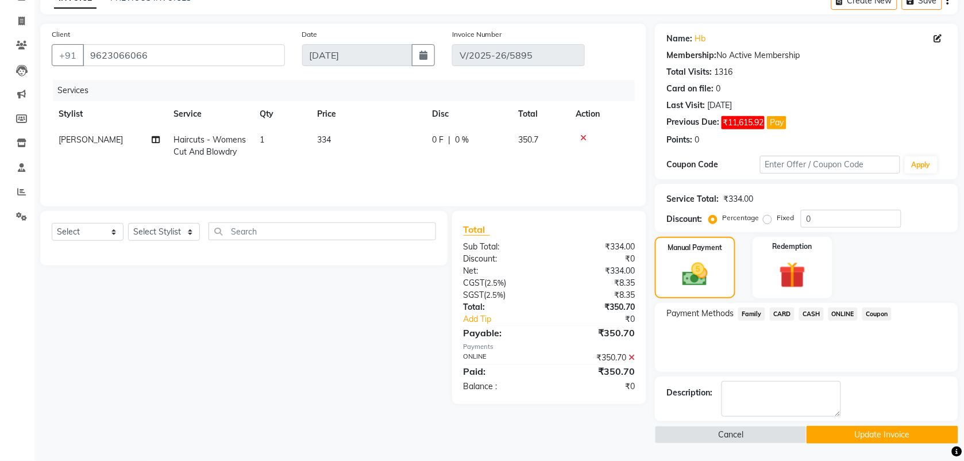
click at [824, 431] on button "Update Invoice" at bounding box center [883, 435] width 152 height 18
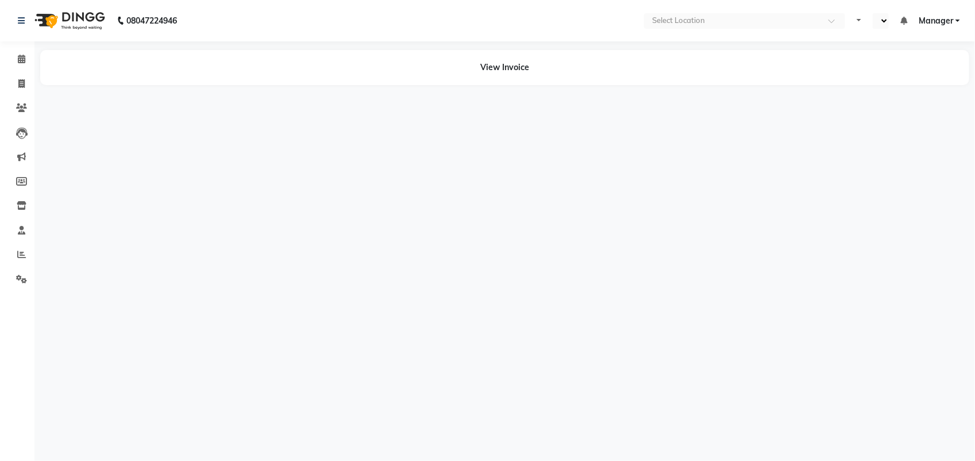
select select "en"
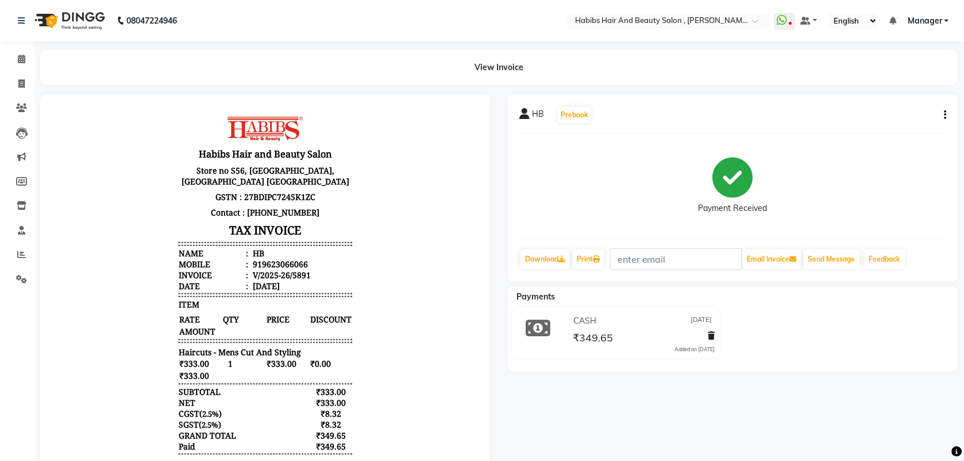
click at [946, 115] on icon "button" at bounding box center [945, 115] width 2 height 1
click at [905, 122] on div "Edit Invoice" at bounding box center [888, 122] width 79 height 14
select select "service"
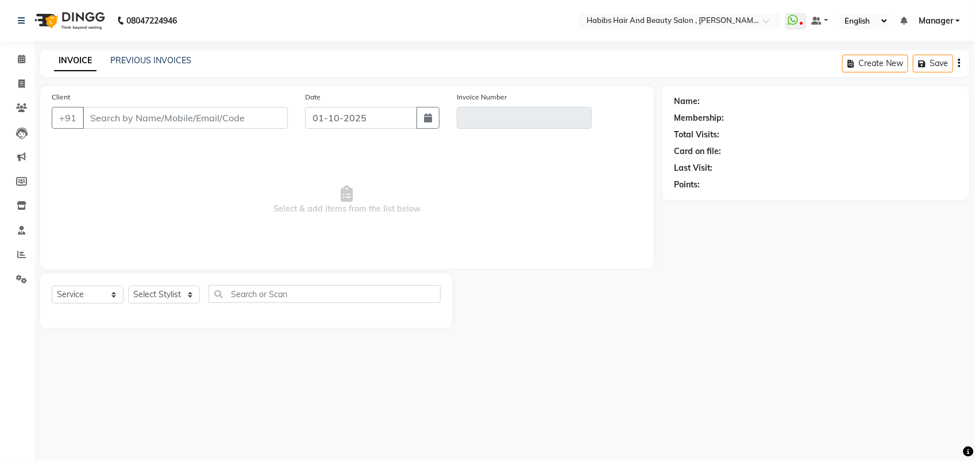
type input "9623066066"
type input "V/2025-26/5891"
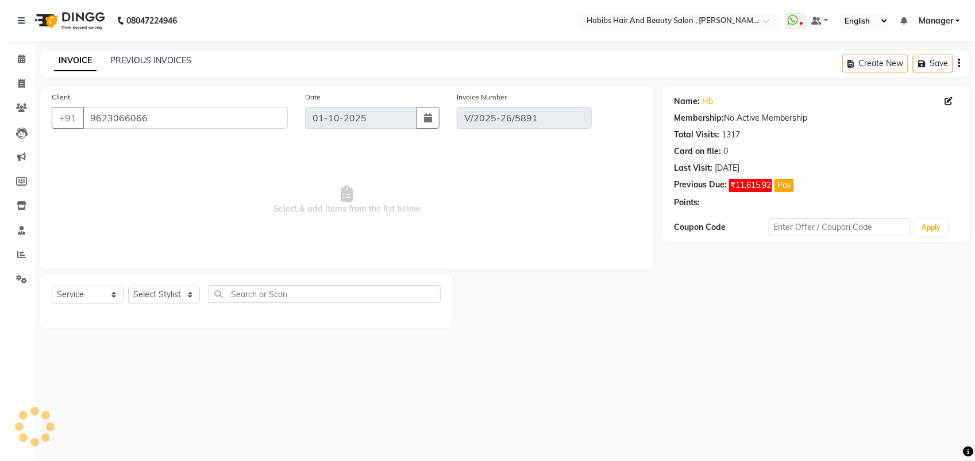
type input "[DATE]"
select select "select"
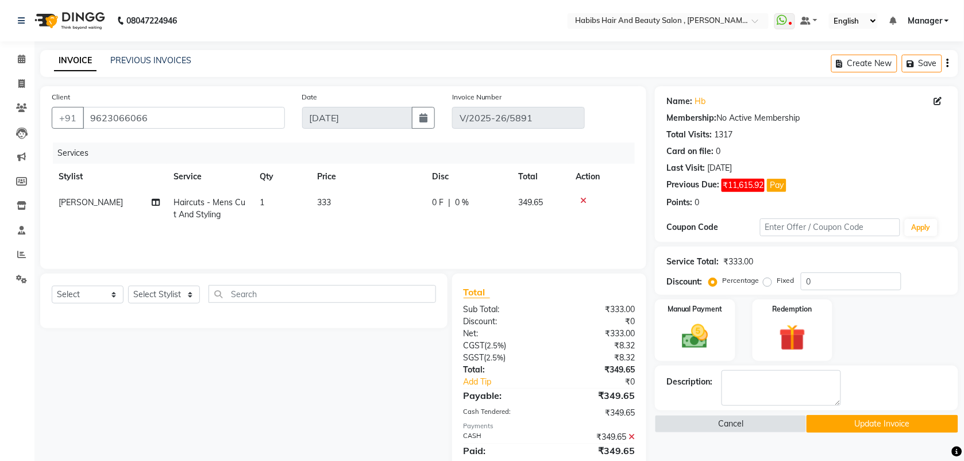
click at [334, 202] on td "333" at bounding box center [367, 209] width 115 height 38
select select "87416"
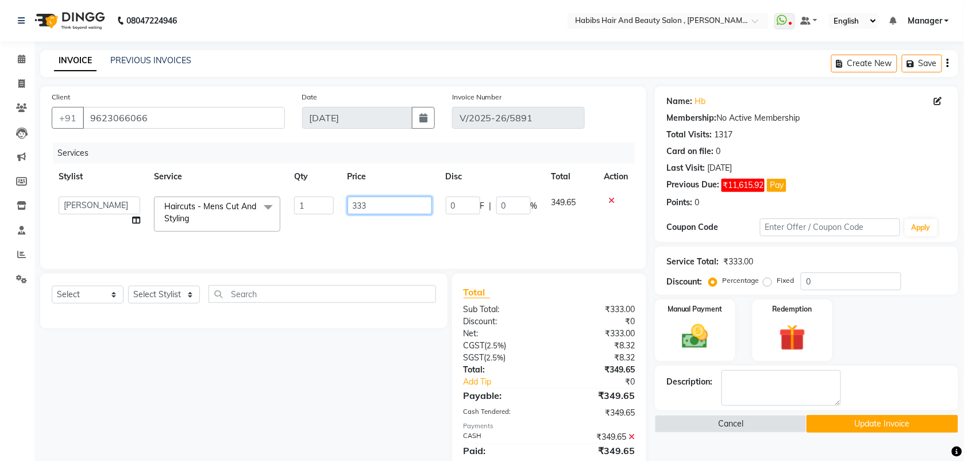
click at [377, 203] on input "333" at bounding box center [390, 205] width 84 height 18
type input "334"
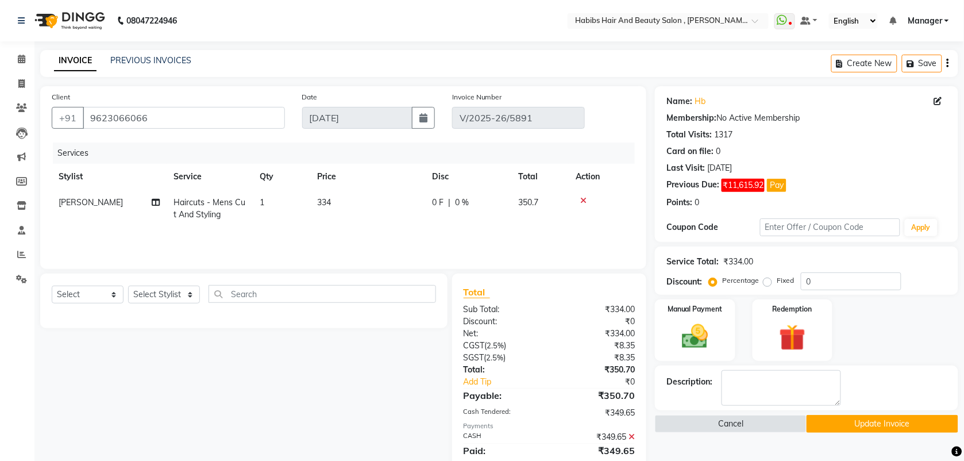
click at [632, 438] on icon at bounding box center [631, 437] width 6 height 8
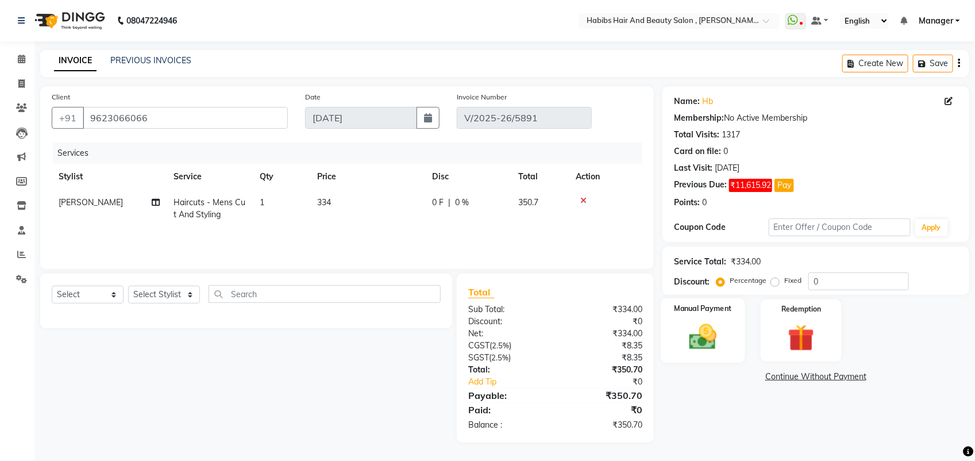
click at [685, 336] on img at bounding box center [702, 337] width 45 height 32
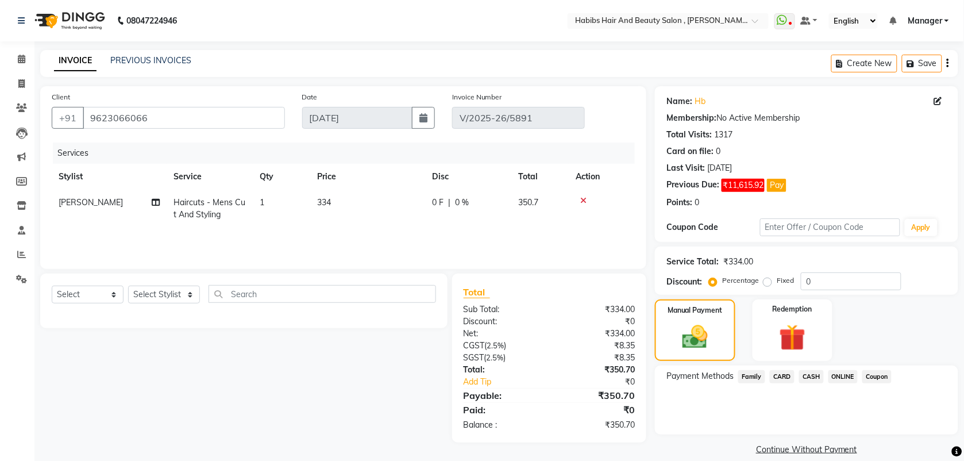
click at [836, 369] on div "Payment Methods Family CARD CASH ONLINE Coupon" at bounding box center [806, 399] width 303 height 69
click at [843, 378] on span "ONLINE" at bounding box center [843, 376] width 30 height 13
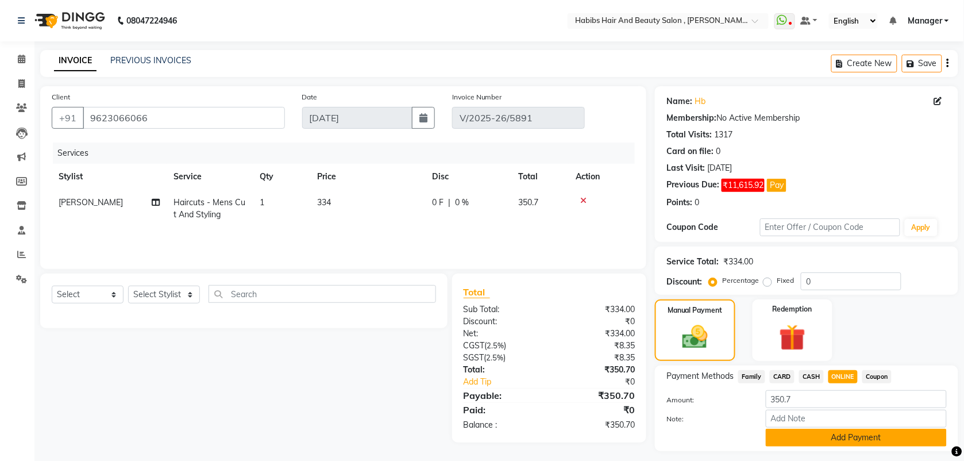
click at [842, 435] on button "Add Payment" at bounding box center [856, 438] width 181 height 18
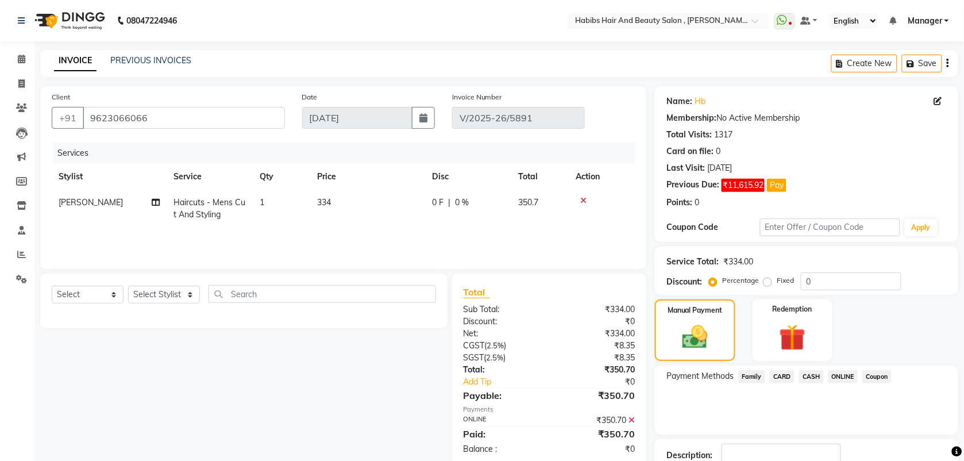
scroll to position [63, 0]
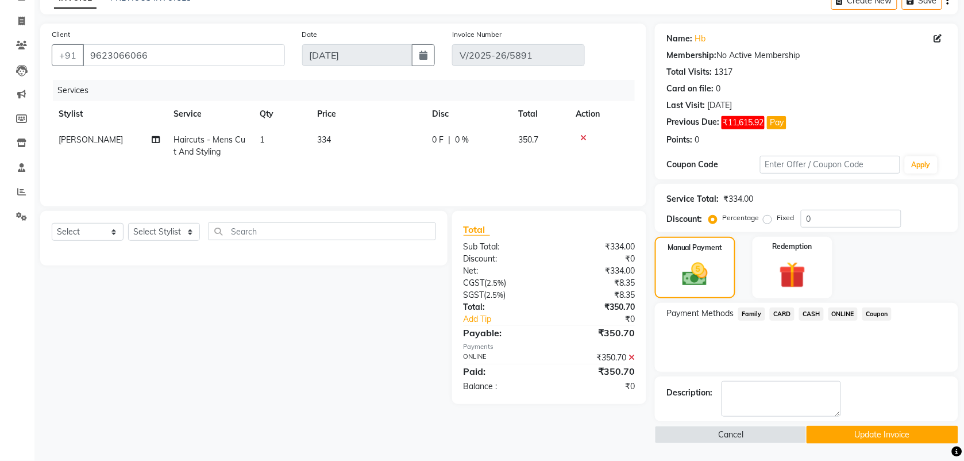
click at [830, 435] on button "Update Invoice" at bounding box center [883, 435] width 152 height 18
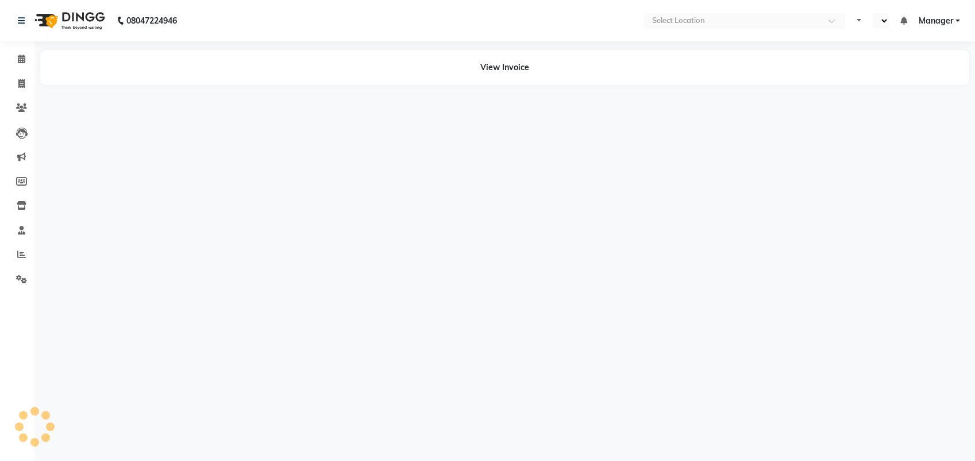
select select "en"
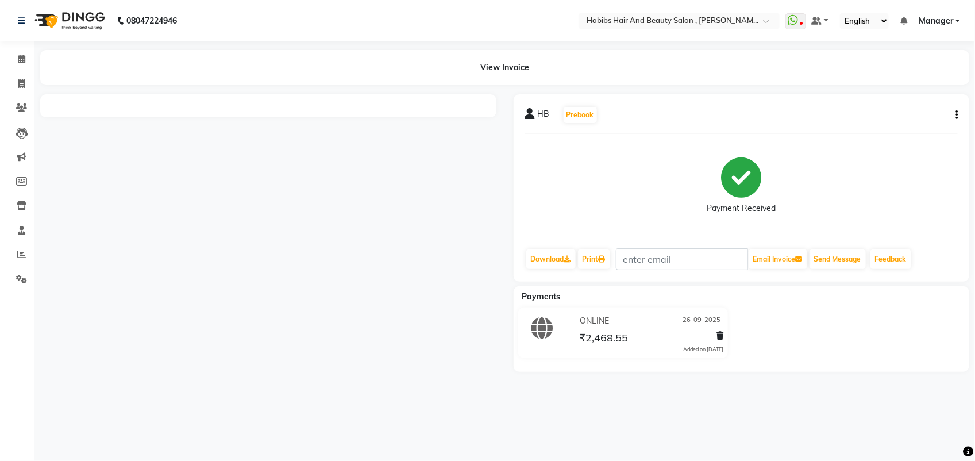
click at [956, 115] on icon "button" at bounding box center [956, 115] width 2 height 1
click at [886, 118] on div "Edit Invoice" at bounding box center [899, 122] width 79 height 14
select select "service"
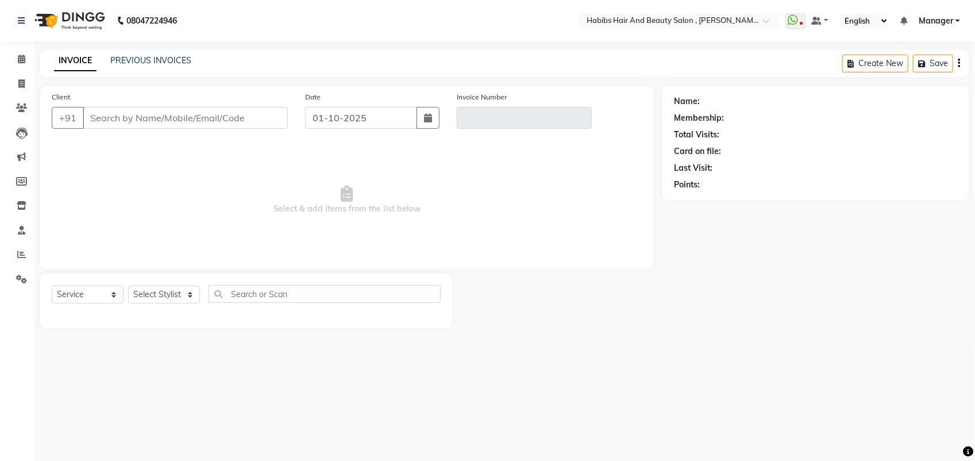
type input "9623066066"
type input "V/2025-26/5934"
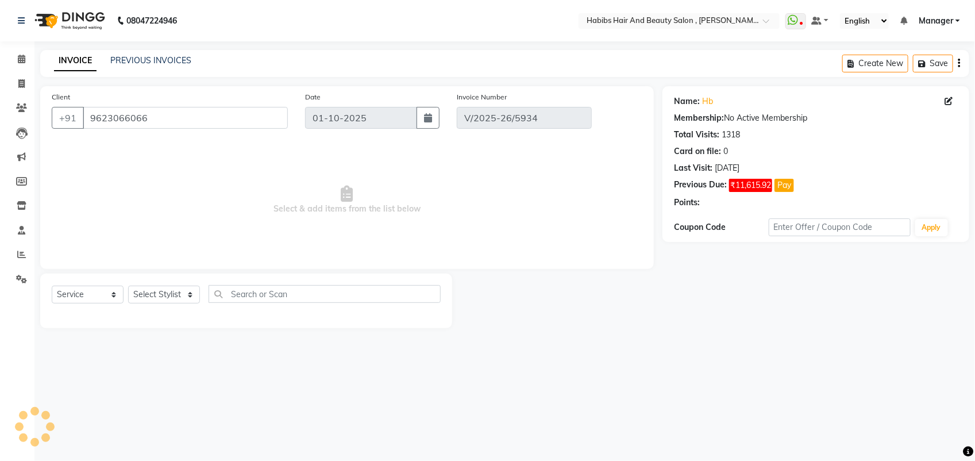
type input "26-09-2025"
select select "select"
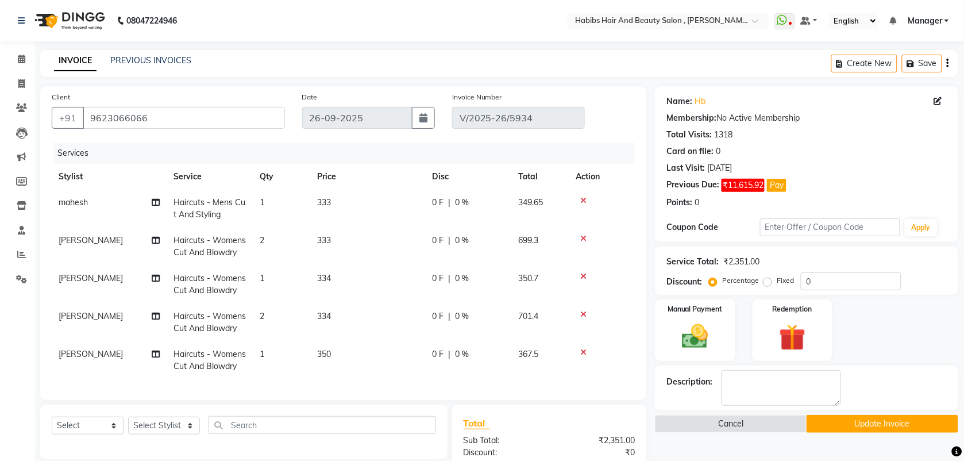
click at [337, 207] on td "333" at bounding box center [367, 209] width 115 height 38
select select "18894"
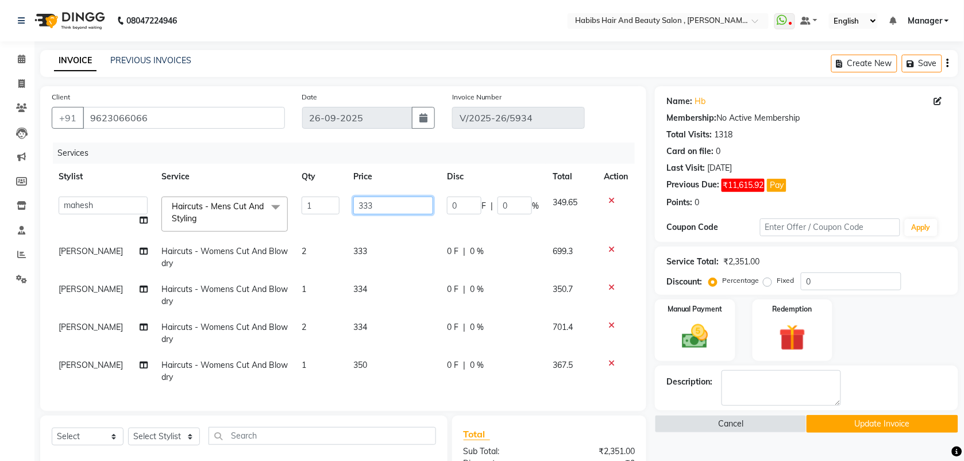
click at [369, 196] on input "333" at bounding box center [393, 205] width 80 height 18
type input "334"
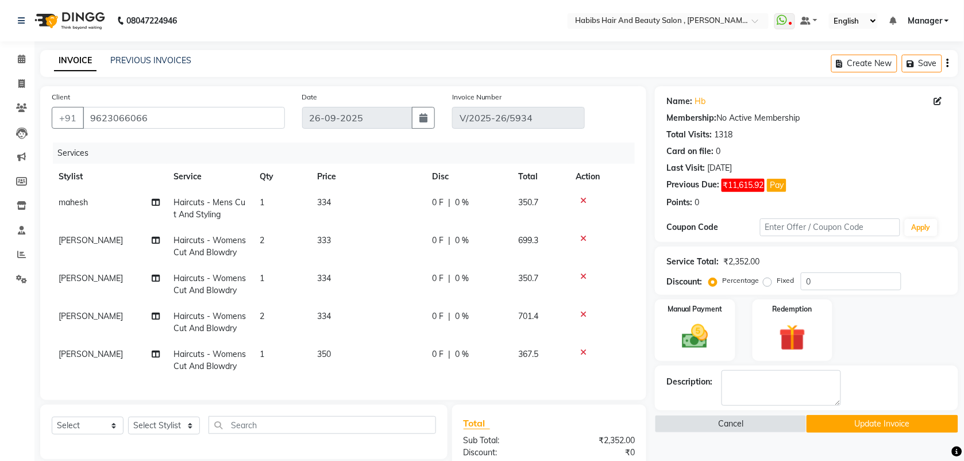
click at [378, 227] on tbody "mahesh Haircuts - Mens Cut And Styling 1 334 0 F | 0 % 350.7 [PERSON_NAME] Hair…" at bounding box center [343, 285] width 583 height 190
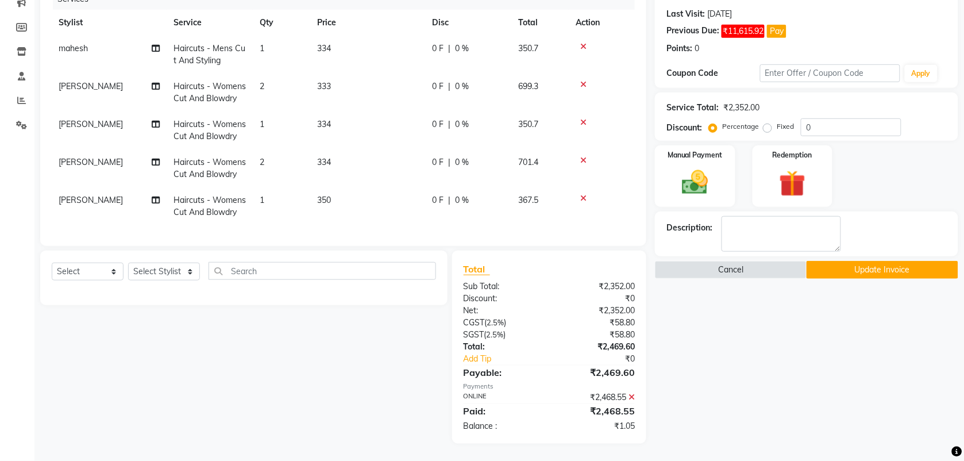
scroll to position [164, 0]
click at [629, 397] on icon at bounding box center [631, 397] width 6 height 8
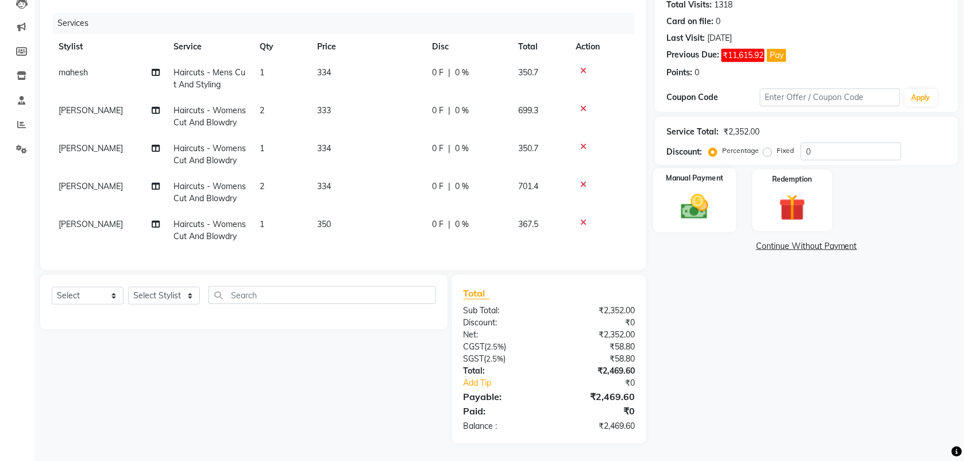
click at [711, 194] on img at bounding box center [695, 207] width 45 height 32
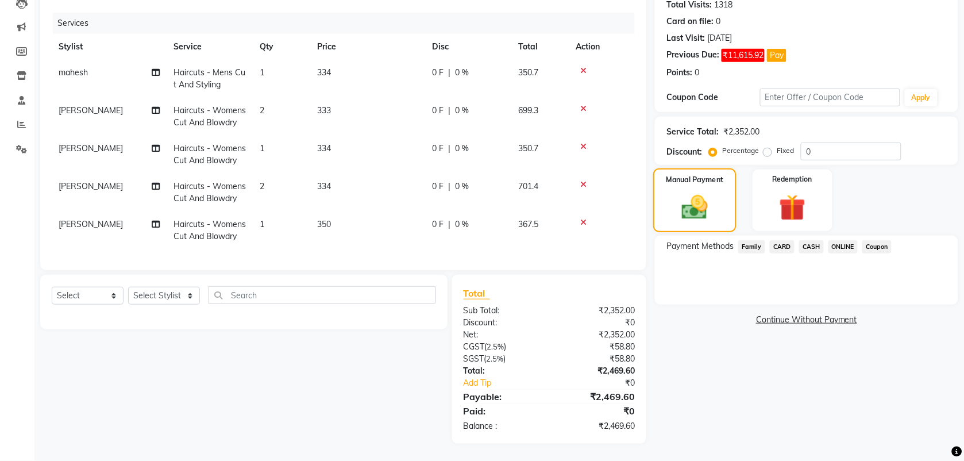
click at [711, 194] on img at bounding box center [695, 207] width 43 height 30
click at [839, 240] on span "ONLINE" at bounding box center [843, 246] width 30 height 13
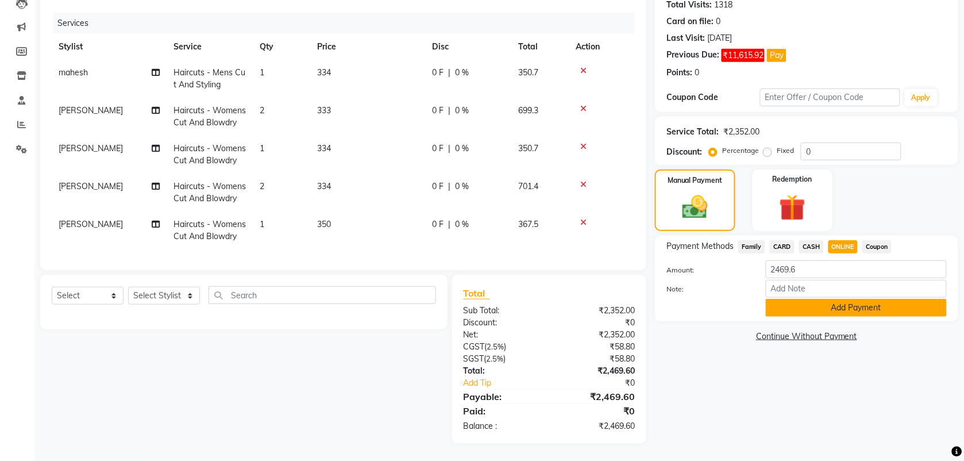
click at [828, 299] on button "Add Payment" at bounding box center [856, 308] width 181 height 18
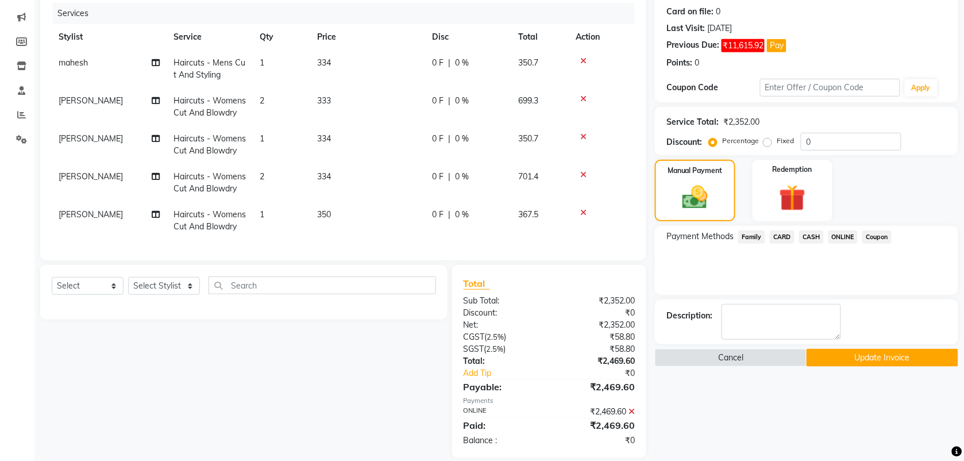
drag, startPoint x: 828, startPoint y: 297, endPoint x: 865, endPoint y: 359, distance: 72.1
click at [865, 359] on button "Update Invoice" at bounding box center [883, 358] width 152 height 18
